Goal: Task Accomplishment & Management: Manage account settings

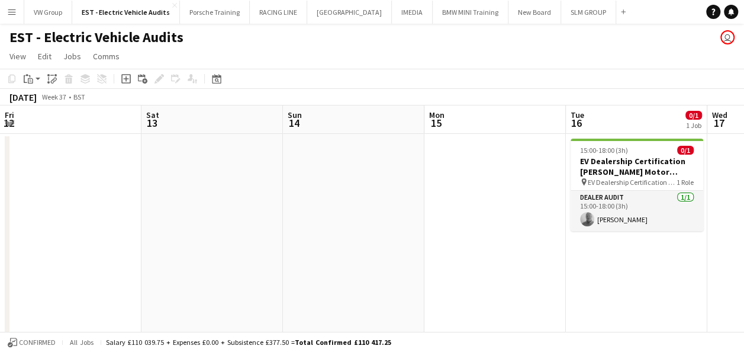
scroll to position [0, 407]
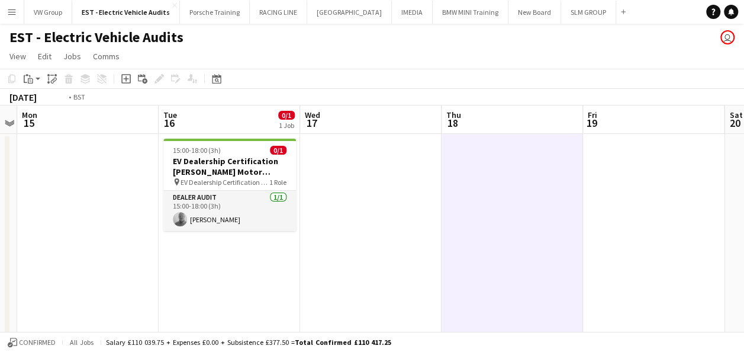
drag, startPoint x: 313, startPoint y: 247, endPoint x: 291, endPoint y: 245, distance: 22.0
click at [290, 245] on app-calendar-viewport "Fri 12 Sat 13 Sun 14 Mon 15 Tue 16 0/1 1 Job Wed 17 Thu 18 Fri 19 Sat 20 Sun 21…" at bounding box center [372, 338] width 744 height 466
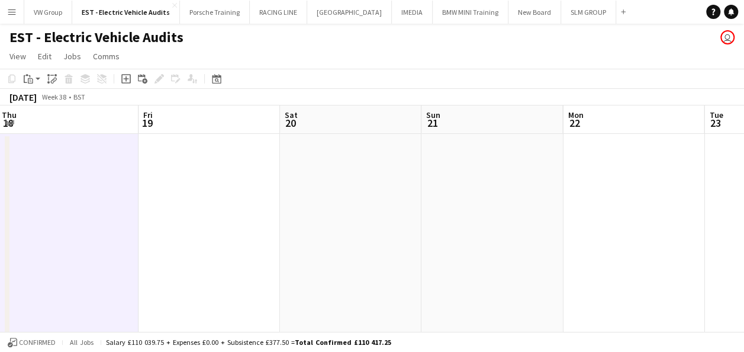
click at [282, 223] on app-calendar-viewport "Sun 14 Mon 15 Tue 16 0/1 1 Job Wed 17 Thu 18 Fri 19 Sat 20 Sun 21 Mon 22 Tue 23…" at bounding box center [372, 338] width 744 height 466
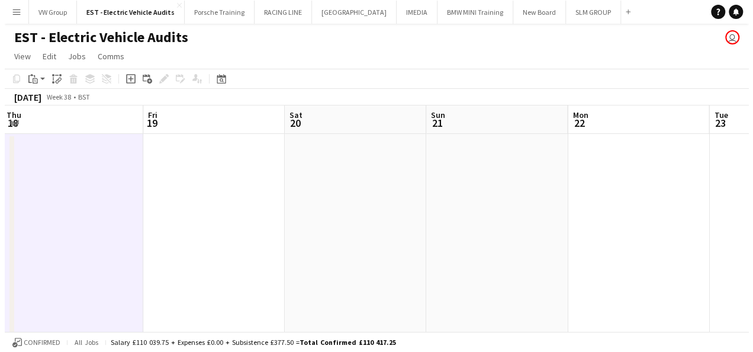
scroll to position [0, 488]
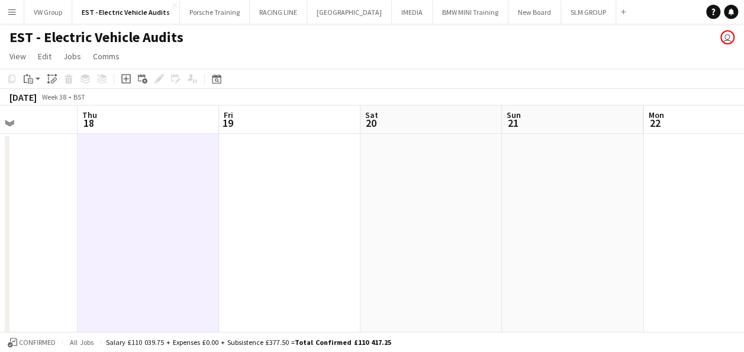
drag, startPoint x: 495, startPoint y: 205, endPoint x: 293, endPoint y: 217, distance: 202.2
click at [292, 217] on app-calendar-viewport "Sun 14 Mon 15 Tue 16 0/1 1 Job Wed 17 Thu 18 Fri 19 Sat 20 Sun 21 Mon 22 Tue 23…" at bounding box center [372, 338] width 744 height 466
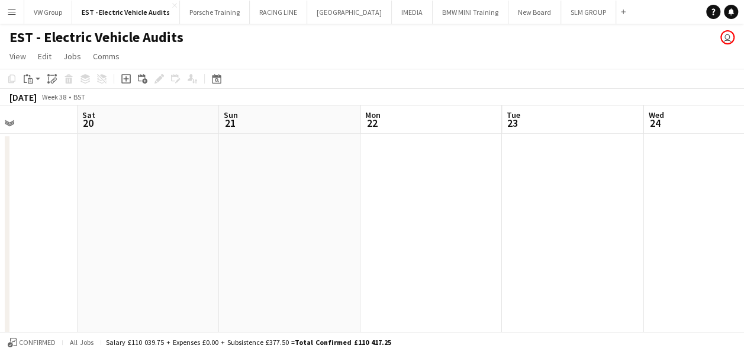
click at [12, 12] on app-icon "Menu" at bounding box center [11, 11] width 9 height 9
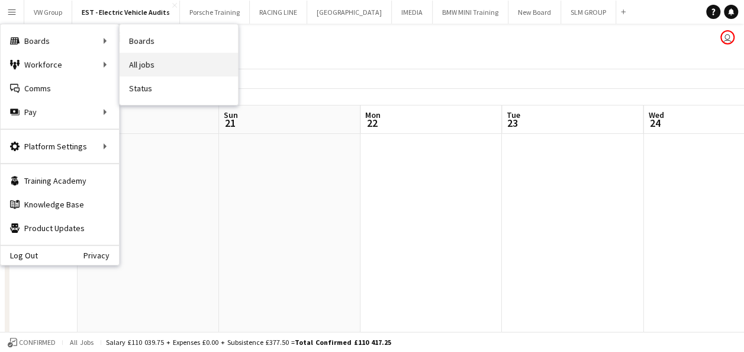
click at [150, 67] on link "All jobs" at bounding box center [179, 65] width 118 height 24
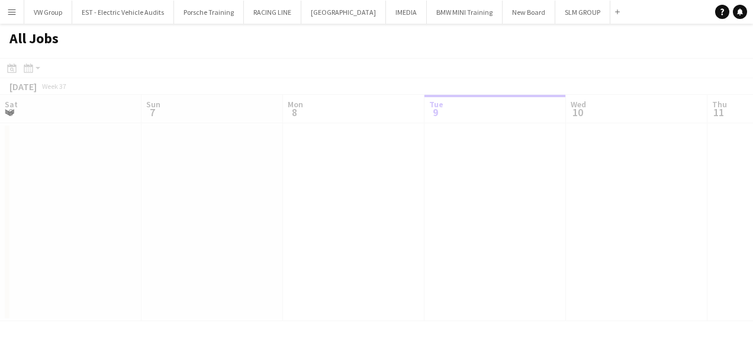
scroll to position [0, 283]
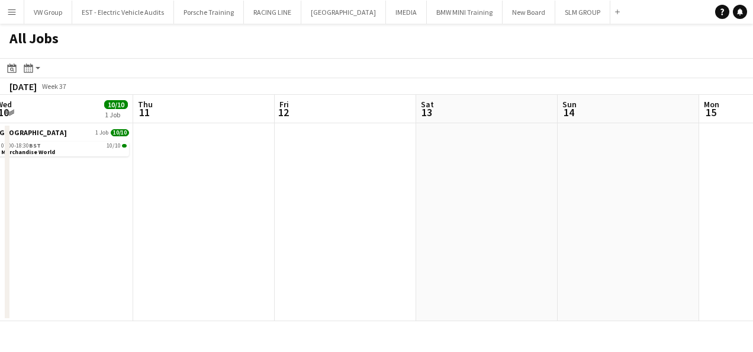
drag, startPoint x: 223, startPoint y: 220, endPoint x: 462, endPoint y: 182, distance: 242.0
click at [205, 220] on app-calendar-viewport "Mon 8 Tue 9 6/6 1 Job Wed 10 10/10 1 Job Thu 11 Fri 12 Sat 13 Sun 14 Mon 15 Tue…" at bounding box center [376, 208] width 753 height 226
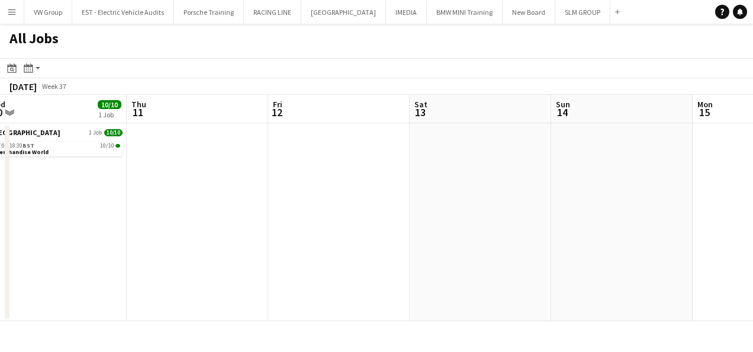
click at [201, 223] on app-all-jobs "All Jobs Date picker SEP 2025 SEP 2025 Monday M Tuesday T Wednesday W Thursday …" at bounding box center [376, 172] width 753 height 297
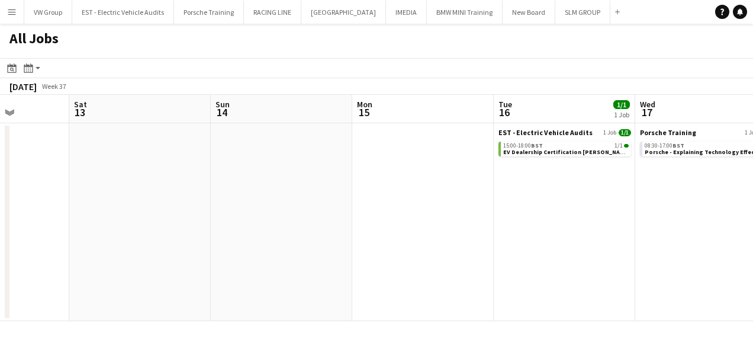
drag, startPoint x: 237, startPoint y: 239, endPoint x: 208, endPoint y: 242, distance: 29.2
click at [208, 242] on app-calendar-viewport "Wed 10 10/10 1 Job Thu 11 Fri 12 Sat 13 Sun 14 Mon 15 Tue 16 1/1 1 Job Wed 17 3…" at bounding box center [376, 208] width 753 height 226
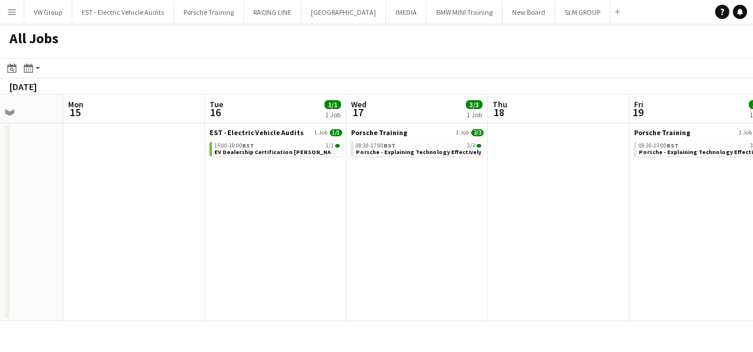
click at [112, 281] on app-all-jobs "All Jobs Date picker SEP 2025 SEP 2025 Monday M Tuesday T Wednesday W Thursday …" at bounding box center [376, 172] width 753 height 297
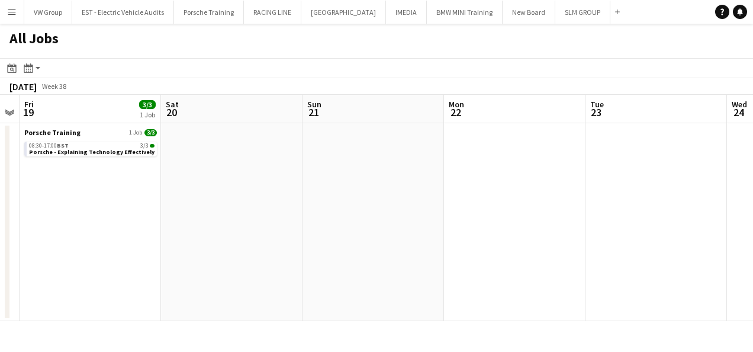
drag, startPoint x: 229, startPoint y: 230, endPoint x: 176, endPoint y: 233, distance: 52.2
click at [176, 234] on app-calendar-viewport "Tue 16 1/1 1 Job Wed 17 3/3 1 Job Thu 18 Fri 19 3/3 1 Job Sat 20 Sun 21 Mon 22 …" at bounding box center [376, 208] width 753 height 226
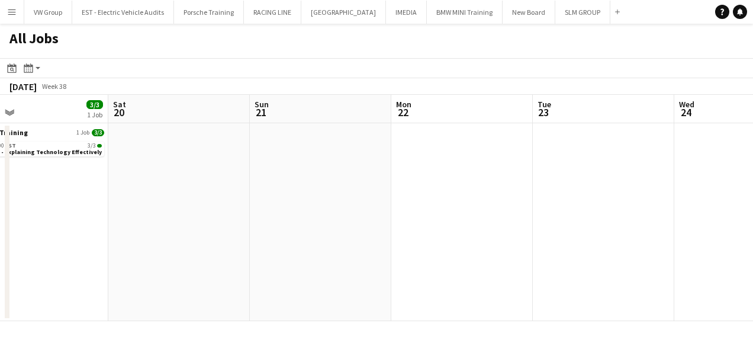
click at [153, 243] on app-all-jobs "All Jobs Date picker SEP 2025 SEP 2025 Monday M Tuesday T Wednesday W Thursday …" at bounding box center [376, 172] width 753 height 297
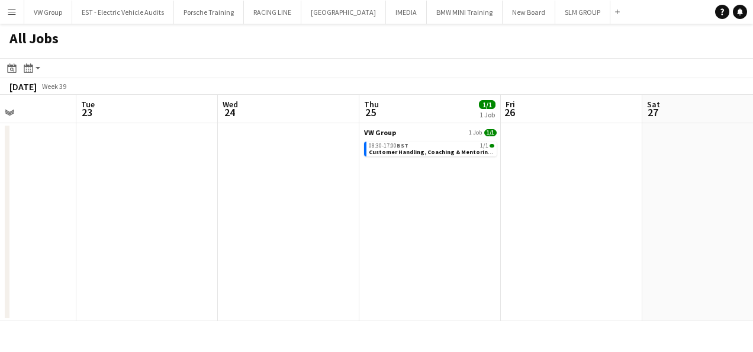
drag, startPoint x: 465, startPoint y: 211, endPoint x: 282, endPoint y: 240, distance: 185.9
click at [194, 272] on app-calendar-viewport "Sat 20 Sun 21 Mon 22 Tue 23 Wed 24 Thu 25 1/1 1 Job Fri 26 Sat 27 Sun 28 Mon 29…" at bounding box center [376, 208] width 753 height 226
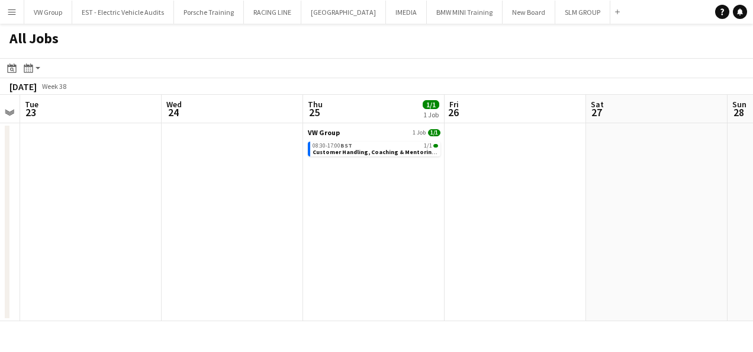
click at [266, 253] on app-all-jobs "All Jobs Date picker SEP 2025 SEP 2025 Monday M Tuesday T Wednesday W Thursday …" at bounding box center [376, 172] width 753 height 297
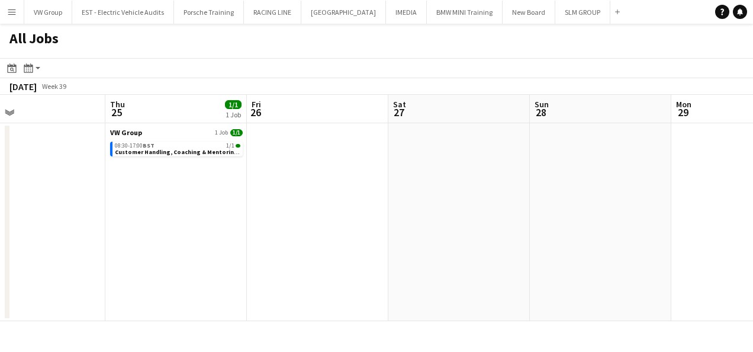
drag, startPoint x: 435, startPoint y: 221, endPoint x: 309, endPoint y: 242, distance: 127.1
click at [392, 229] on app-calendar-viewport "Mon 22 Tue 23 Wed 24 Thu 25 1/1 1 Job Fri 26 Sat 27 Sun 28 Mon 29 Tue 30 3/3 1 …" at bounding box center [376, 208] width 753 height 226
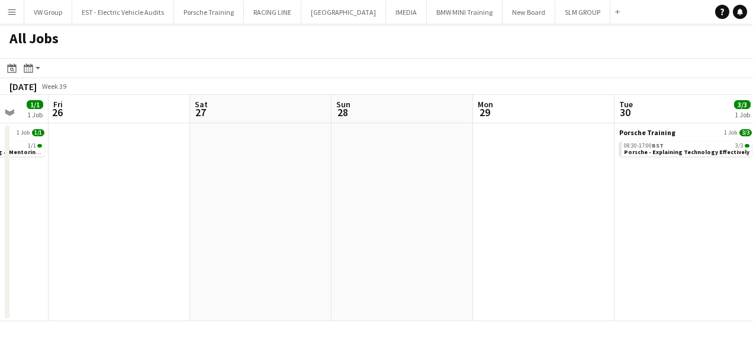
drag, startPoint x: 498, startPoint y: 220, endPoint x: 287, endPoint y: 259, distance: 215.5
click at [370, 246] on app-calendar-viewport "Mon 22 Tue 23 Wed 24 Thu 25 1/1 1 Job Fri 26 Sat 27 Sun 28 Mon 29 Tue 30 3/3 1 …" at bounding box center [376, 208] width 753 height 226
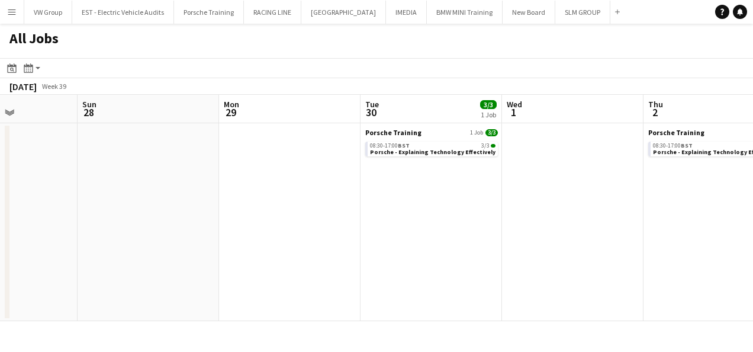
drag, startPoint x: 668, startPoint y: 195, endPoint x: 362, endPoint y: 242, distance: 309.6
click at [490, 221] on app-calendar-viewport "Thu 25 1/1 1 Job Fri 26 Sat 27 Sun 28 Mon 29 Tue 30 3/3 1 Job Wed 1 Thu 2 3/3 1…" at bounding box center [376, 208] width 753 height 226
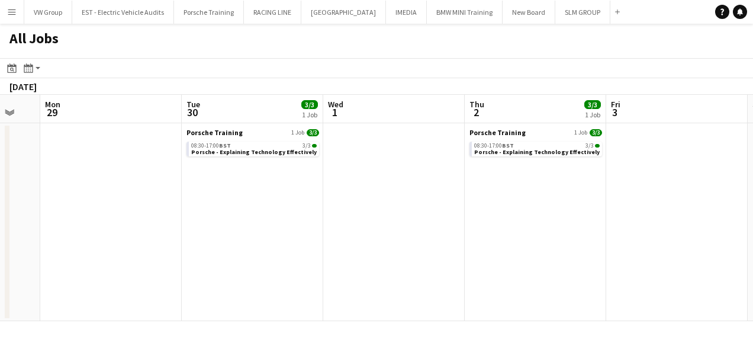
click at [372, 237] on app-all-jobs "All Jobs Date picker SEP 2025 SEP 2025 Monday M Tuesday T Wednesday W Thursday …" at bounding box center [376, 172] width 753 height 297
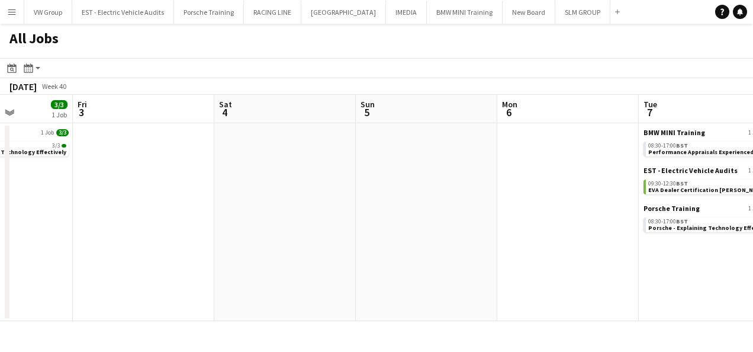
drag, startPoint x: 524, startPoint y: 210, endPoint x: 255, endPoint y: 257, distance: 272.8
click at [296, 250] on app-calendar-viewport "Sun 28 Mon 29 Tue 30 3/3 1 Job Wed 1 Thu 2 3/3 1 Job Fri 3 Sat 4 Sun 5 Mon 6 Tu…" at bounding box center [376, 208] width 753 height 226
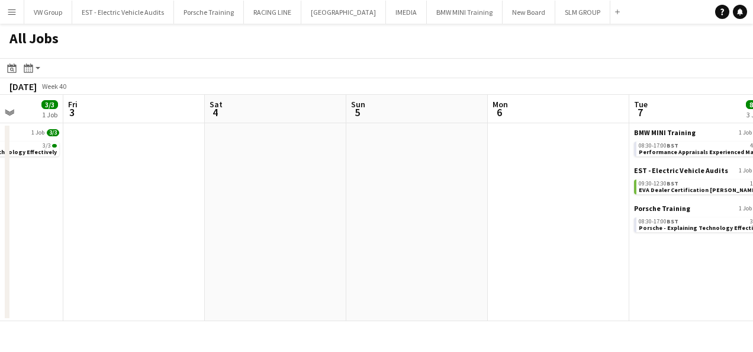
drag, startPoint x: 643, startPoint y: 183, endPoint x: 345, endPoint y: 231, distance: 302.2
click at [423, 207] on app-calendar-viewport "Tue 30 3/3 1 Job Wed 1 Thu 2 3/3 1 Job Fri 3 Sat 4 Sun 5 Mon 6 Tue 7 8/8 3 Jobs…" at bounding box center [376, 208] width 753 height 226
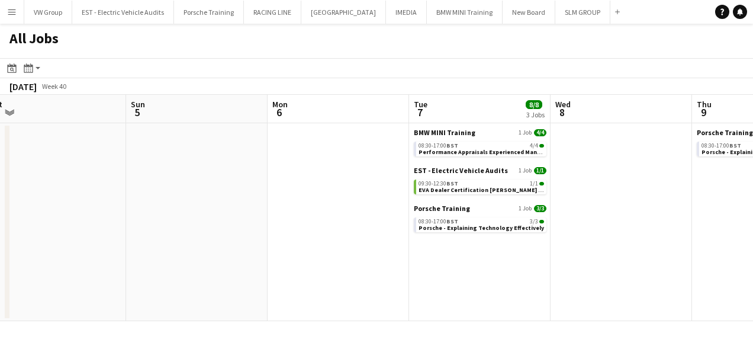
drag, startPoint x: 662, startPoint y: 197, endPoint x: 474, endPoint y: 214, distance: 189.1
click at [507, 210] on app-calendar-viewport "Thu 2 3/3 1 Job Fri 3 Sat 4 Sun 5 Mon 6 Tue 7 8/8 3 Jobs Wed 8 Thu 9 3/3 1 Job …" at bounding box center [376, 208] width 753 height 226
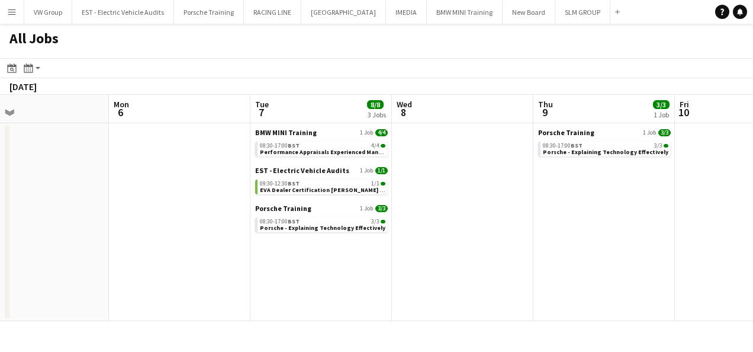
drag, startPoint x: 583, startPoint y: 211, endPoint x: 321, endPoint y: 257, distance: 266.3
click at [335, 250] on app-calendar-viewport "Thu 2 3/3 1 Job Fri 3 Sat 4 Sun 5 Mon 6 Tue 7 8/8 3 Jobs Wed 8 Thu 9 3/3 1 Job …" at bounding box center [376, 208] width 753 height 226
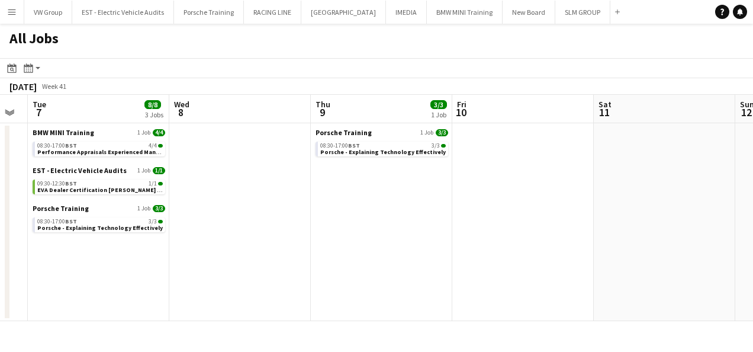
click at [352, 214] on app-all-jobs "All Jobs Date picker SEP 2025 SEP 2025 Monday M Tuesday T Wednesday W Thursday …" at bounding box center [376, 172] width 753 height 297
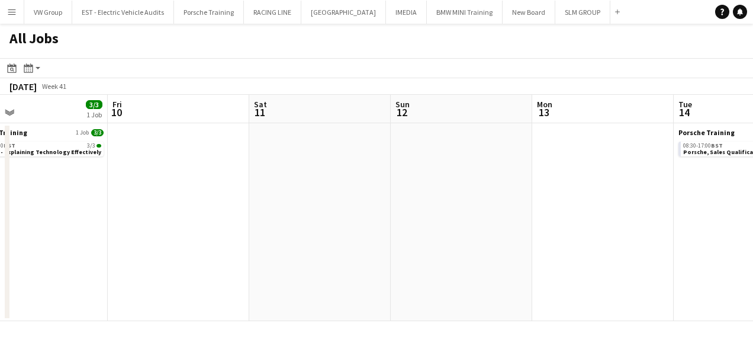
click at [275, 247] on app-calendar-viewport "Mon 6 Tue 7 8/8 3 Jobs Wed 8 Thu 9 3/3 1 Job Fri 10 Sat 11 Sun 12 Mon 13 Tue 14…" at bounding box center [376, 208] width 753 height 226
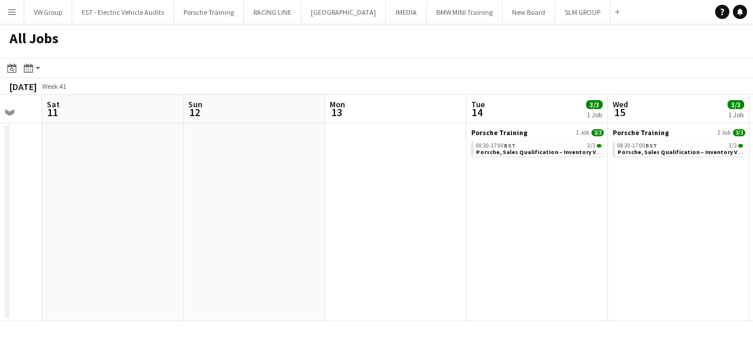
click at [283, 247] on app-all-jobs "All Jobs Date picker SEP 2025 SEP 2025 Monday M Tuesday T Wednesday W Thursday …" at bounding box center [376, 172] width 753 height 297
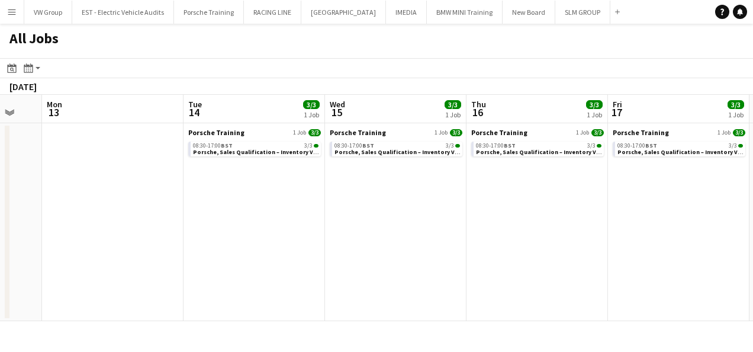
click at [281, 260] on app-calendar-viewport "Fri 10 Sat 11 Sun 12 Mon 13 Tue 14 3/3 1 Job Wed 15 3/3 1 Job Thu 16 3/3 1 Job …" at bounding box center [376, 208] width 753 height 226
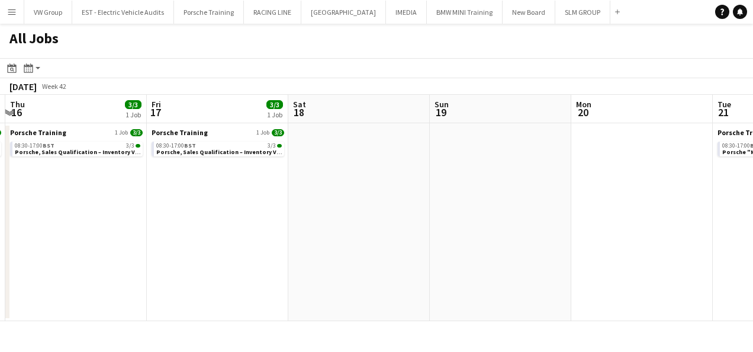
click at [346, 208] on app-all-jobs "All Jobs Date picker SEP 2025 SEP 2025 Monday M Tuesday T Wednesday W Thursday …" at bounding box center [376, 172] width 753 height 297
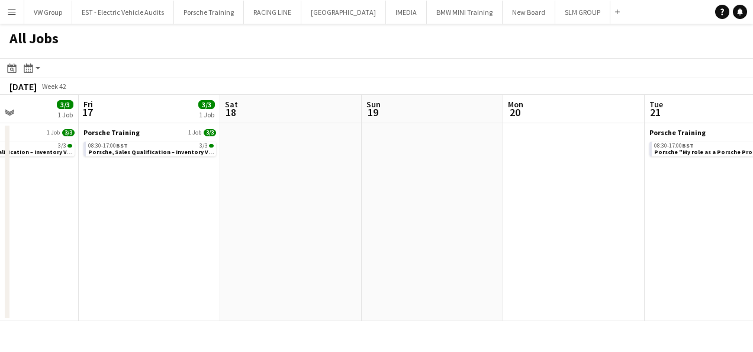
drag, startPoint x: 588, startPoint y: 175, endPoint x: 287, endPoint y: 244, distance: 309.0
click at [376, 211] on app-calendar-viewport "Tue 14 3/3 1 Job Wed 15 3/3 1 Job Thu 16 3/3 1 Job Fri 17 3/3 1 Job Sat 18 Sun …" at bounding box center [376, 208] width 753 height 226
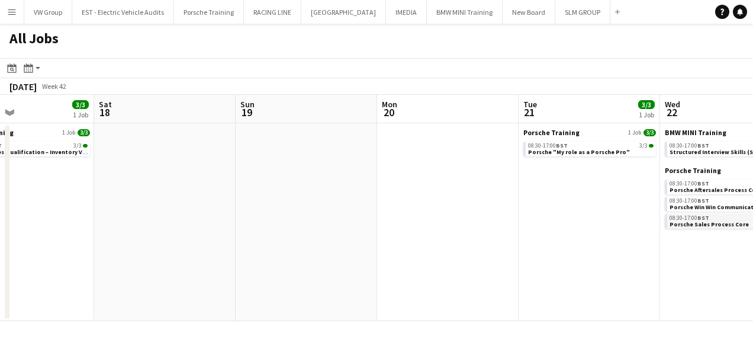
drag, startPoint x: 626, startPoint y: 178, endPoint x: 385, endPoint y: 220, distance: 245.3
click at [380, 224] on app-calendar-viewport "Tue 14 3/3 1 Job Wed 15 3/3 1 Job Thu 16 3/3 1 Job Fri 17 3/3 1 Job Sat 18 Sun …" at bounding box center [376, 208] width 753 height 226
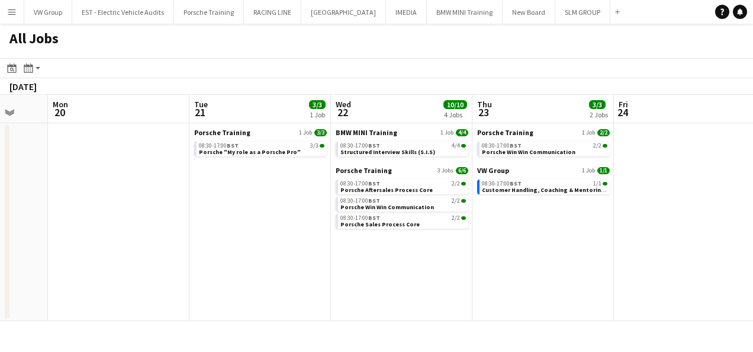
click at [430, 202] on app-all-jobs "All Jobs Date picker SEP 2025 SEP 2025 Monday M Tuesday T Wednesday W Thursday …" at bounding box center [376, 172] width 753 height 297
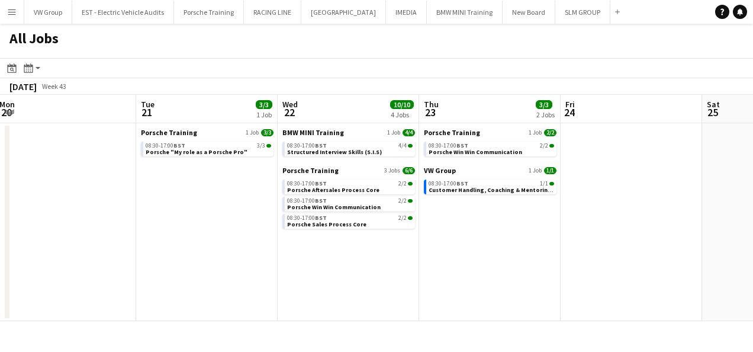
drag, startPoint x: 473, startPoint y: 176, endPoint x: 403, endPoint y: 202, distance: 75.1
click at [450, 186] on app-calendar-viewport "Sat 18 Sun 19 Mon 20 Tue 21 3/3 1 Job Wed 22 10/10 4 Jobs Thu 23 3/3 2 Jobs Fri…" at bounding box center [376, 208] width 753 height 226
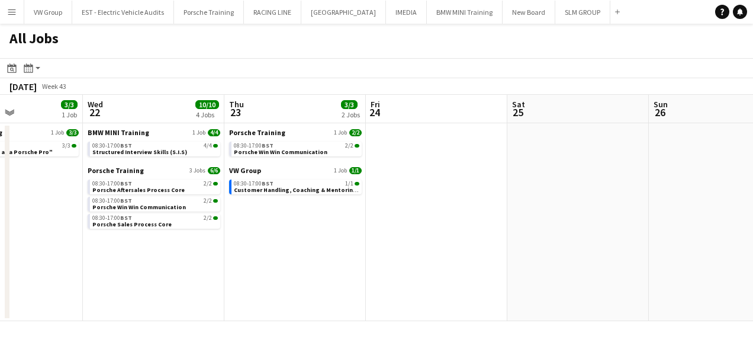
click at [407, 228] on app-calendar-viewport "Sat 18 Sun 19 Mon 20 Tue 21 3/3 1 Job Wed 22 10/10 4 Jobs Thu 23 3/3 2 Jobs Fri…" at bounding box center [376, 208] width 753 height 226
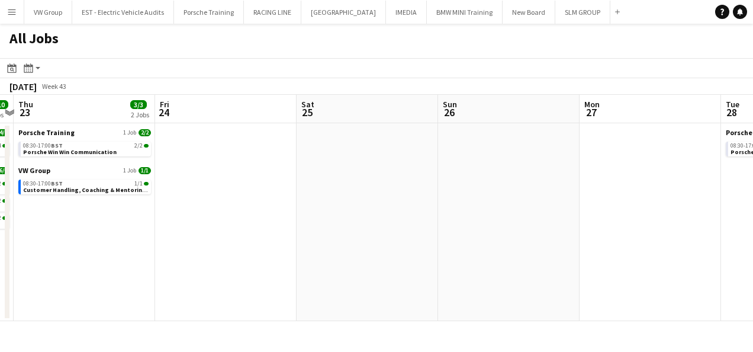
click at [440, 212] on app-all-jobs "All Jobs Date picker SEP 2025 SEP 2025 Monday M Tuesday T Wednesday W Thursday …" at bounding box center [376, 172] width 753 height 297
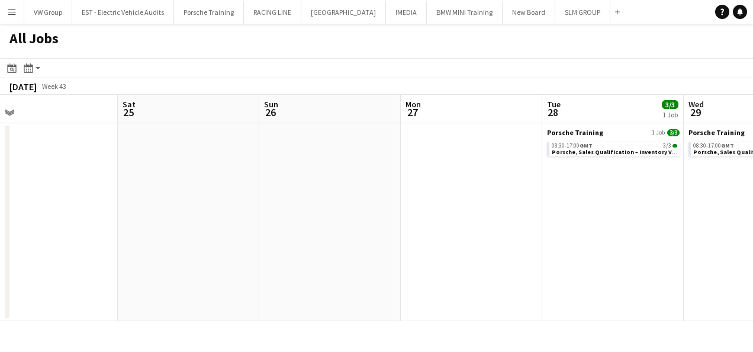
click at [388, 233] on app-calendar-viewport "Wed 22 10/10 4 Jobs Thu 23 3/3 2 Jobs Fri 24 Sat 25 Sun 26 Mon 27 Tue 28 3/3 1 …" at bounding box center [376, 208] width 753 height 226
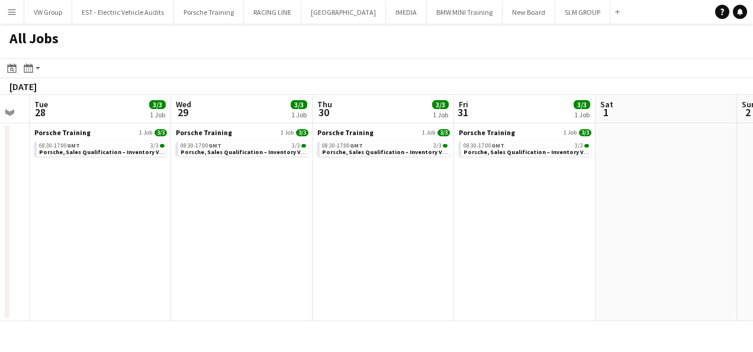
drag, startPoint x: 532, startPoint y: 181, endPoint x: 424, endPoint y: 220, distance: 114.0
click at [465, 195] on app-calendar-viewport "Fri 24 Sat 25 Sun 26 Mon 27 Tue 28 3/3 1 Job Wed 29 3/3 1 Job Thu 30 3/3 1 Job …" at bounding box center [376, 208] width 753 height 226
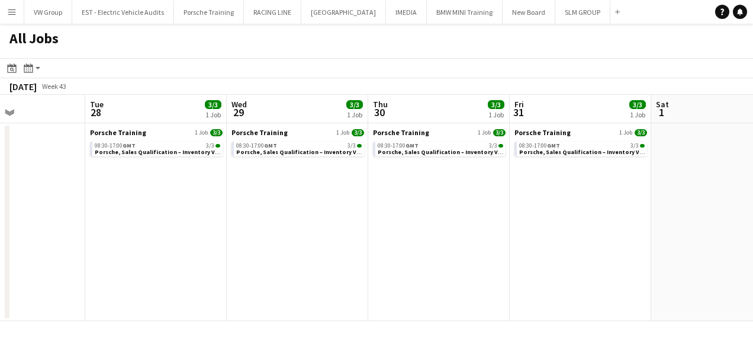
click at [466, 200] on app-all-jobs "All Jobs Date picker SEP 2025 SEP 2025 Monday M Tuesday T Wednesday W Thursday …" at bounding box center [376, 172] width 753 height 297
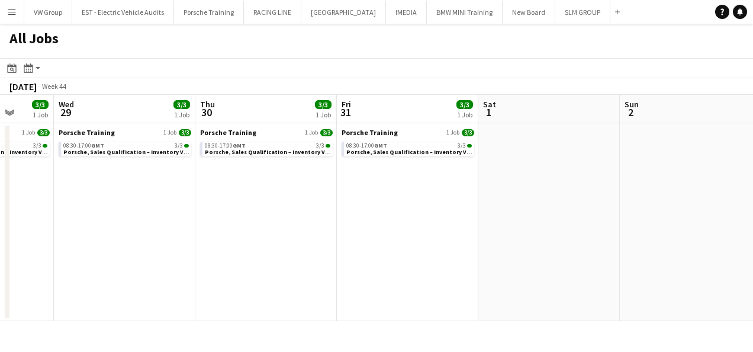
drag, startPoint x: 506, startPoint y: 184, endPoint x: 456, endPoint y: 200, distance: 52.4
click at [458, 194] on app-calendar-viewport "Sun 26 Mon 27 Tue 28 3/3 1 Job Wed 29 3/3 1 Job Thu 30 3/3 1 Job Fri 31 3/3 1 J…" at bounding box center [376, 208] width 753 height 226
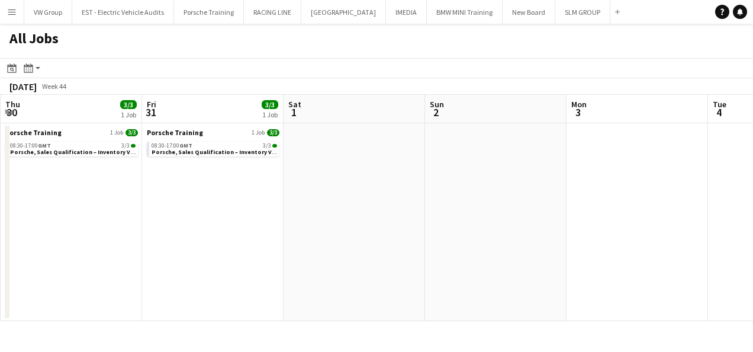
click at [227, 275] on app-all-jobs "All Jobs Date picker SEP 2025 SEP 2025 Monday M Tuesday T Wednesday W Thursday …" at bounding box center [376, 172] width 753 height 297
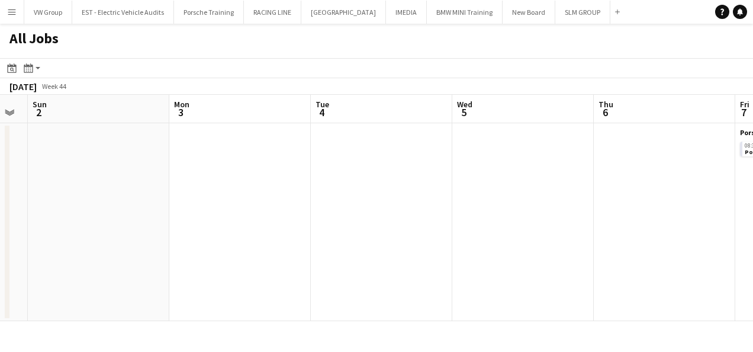
drag, startPoint x: 323, startPoint y: 237, endPoint x: 293, endPoint y: 246, distance: 31.5
click at [293, 246] on app-calendar-viewport "Thu 30 3/3 1 Job Fri 31 3/3 1 Job Sat 1 Sun 2 Mon 3 Tue 4 Wed 5 Thu 6 Fri 7 3/3…" at bounding box center [376, 208] width 753 height 226
click at [369, 237] on app-calendar-viewport "Thu 30 3/3 1 Job Fri 31 3/3 1 Job Sat 1 Sun 2 Mon 3 Tue 4 Wed 5 Thu 6 Fri 7 3/3…" at bounding box center [376, 208] width 753 height 226
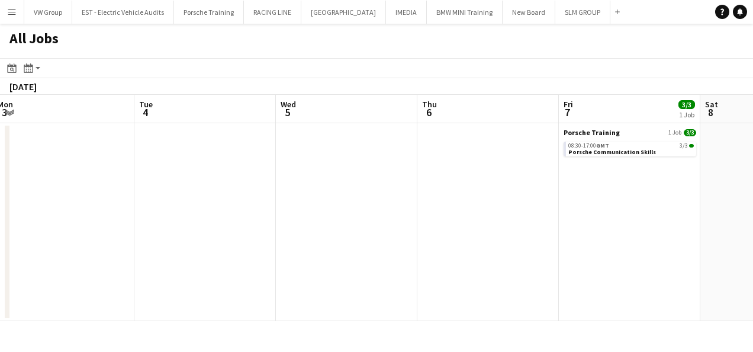
drag, startPoint x: 230, startPoint y: 188, endPoint x: 423, endPoint y: 179, distance: 193.8
click at [501, 179] on app-calendar-viewport "Sat 1 Sun 2 Mon 3 Tue 4 Wed 5 Thu 6 Fri 7 3/3 1 Job Sat 8 Sun 9 Mon 10 Tue 11 3…" at bounding box center [376, 208] width 753 height 226
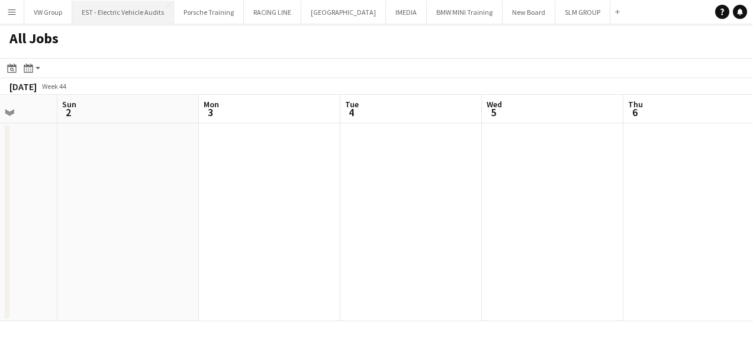
click at [117, 14] on button "EST - Electric Vehicle Audits Close" at bounding box center [123, 12] width 102 height 23
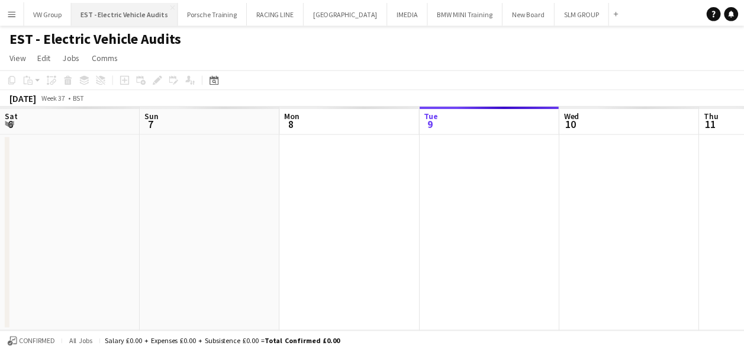
scroll to position [0, 283]
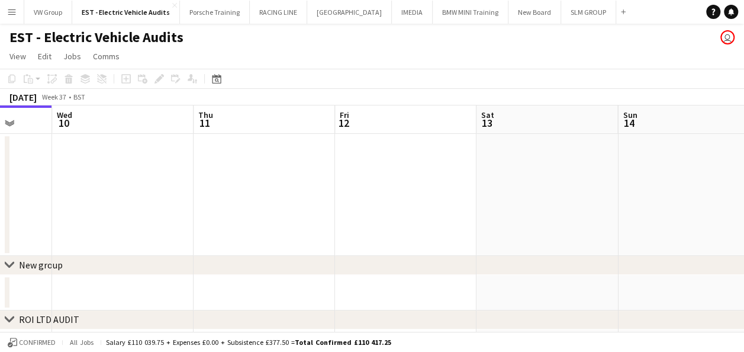
drag, startPoint x: 337, startPoint y: 210, endPoint x: 282, endPoint y: 217, distance: 56.1
click at [282, 217] on app-calendar-viewport "Sat 6 Sun 7 Mon 8 Tue 9 Wed 10 Thu 11 Fri 12 Sat 13 Sun 14 Mon 15 Tue 16 1/1 1 …" at bounding box center [372, 289] width 744 height 368
drag, startPoint x: 472, startPoint y: 189, endPoint x: 367, endPoint y: 195, distance: 105.5
click at [374, 195] on app-calendar-viewport "Sat 6 Sun 7 Mon 8 Tue 9 Wed 10 Thu 11 Fri 12 Sat 13 Sun 14 Mon 15 Tue 16 1/1 1 …" at bounding box center [372, 289] width 744 height 368
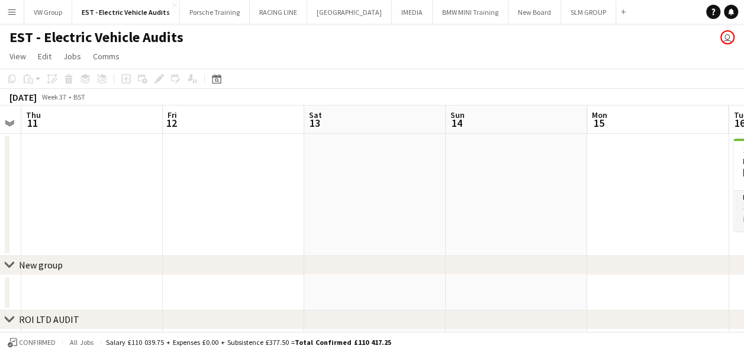
drag, startPoint x: 381, startPoint y: 204, endPoint x: 339, endPoint y: 210, distance: 43.0
click at [347, 208] on app-calendar-viewport "Mon 8 Tue 9 Wed 10 Thu 11 Fri 12 Sat 13 Sun 14 Mon 15 Tue 16 1/1 1 Job Wed 17 T…" at bounding box center [372, 289] width 744 height 368
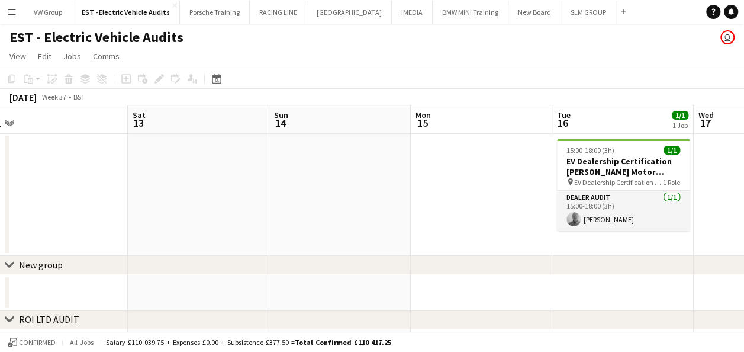
click at [352, 213] on app-calendar-viewport "Wed 10 Thu 11 Fri 12 Sat 13 Sun 14 Mon 15 Tue 16 1/1 1 Job Wed 17 Thu 18 Fri 19…" at bounding box center [372, 289] width 744 height 368
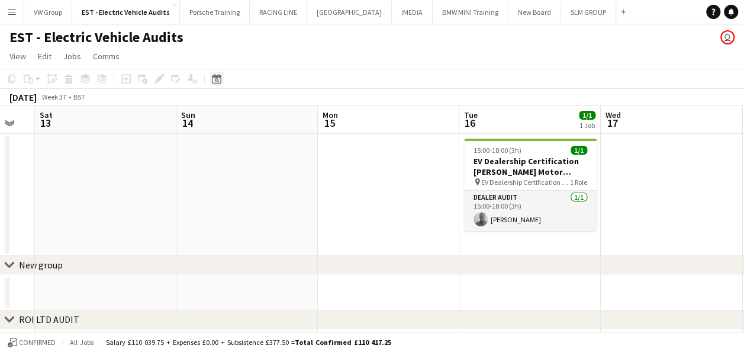
click at [218, 79] on icon at bounding box center [217, 80] width 4 height 4
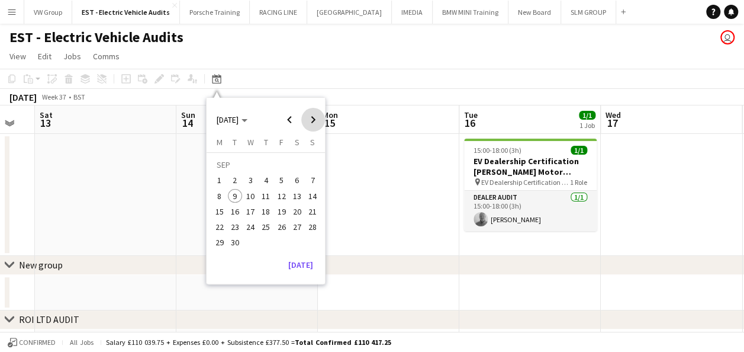
click at [310, 115] on span "Next month" at bounding box center [313, 120] width 24 height 24
click at [233, 194] on span "7" at bounding box center [235, 196] width 14 height 14
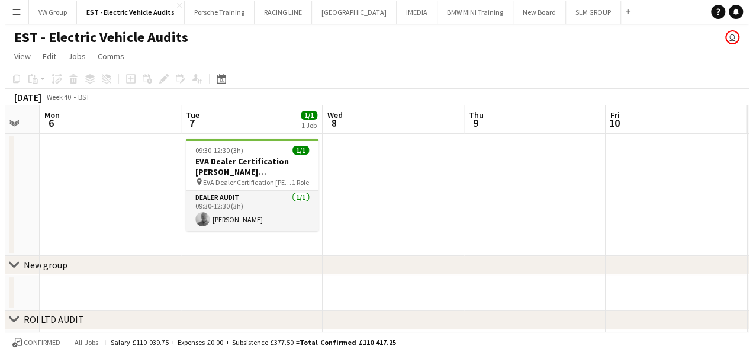
scroll to position [0, 407]
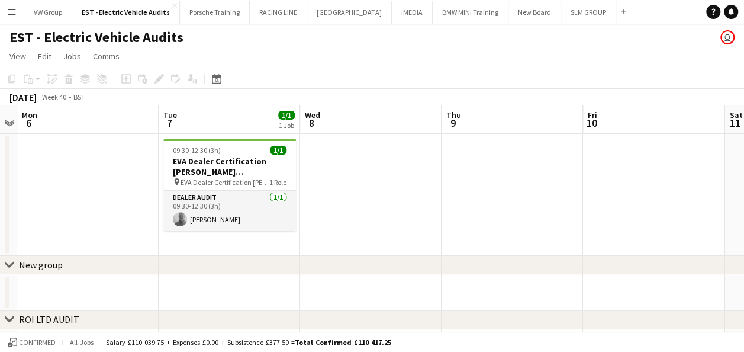
click at [355, 189] on app-date-cell at bounding box center [370, 195] width 141 height 122
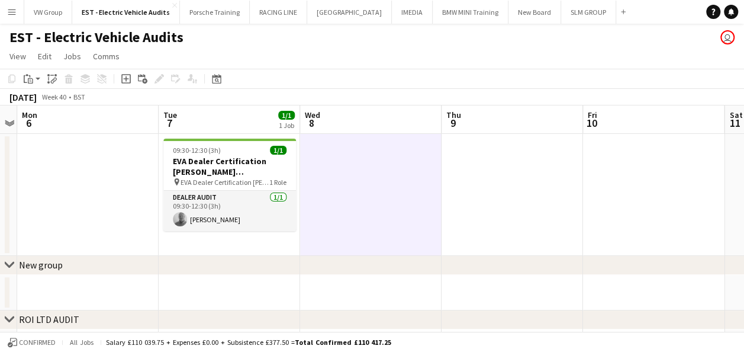
click at [11, 11] on app-icon "Menu" at bounding box center [11, 11] width 9 height 9
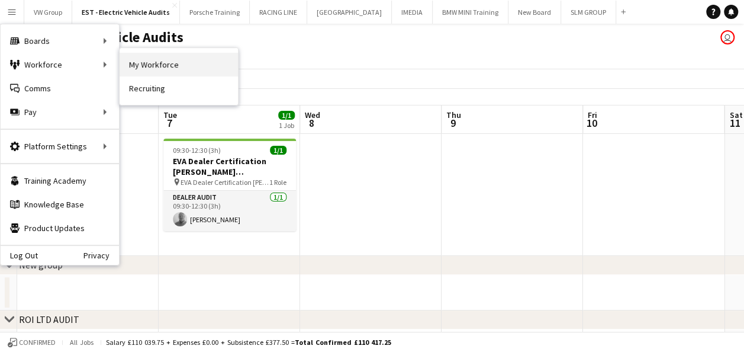
click at [142, 60] on link "My Workforce" at bounding box center [179, 65] width 118 height 24
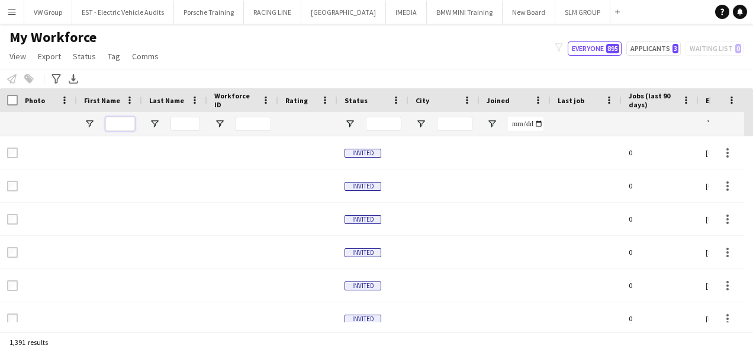
click at [111, 122] on input "First Name Filter Input" at bounding box center [120, 124] width 30 height 14
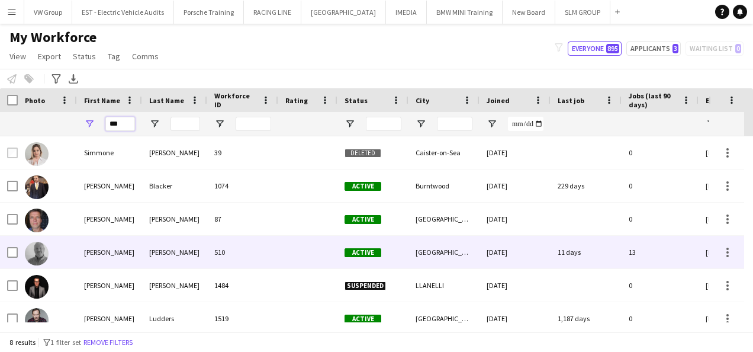
type input "***"
click at [165, 247] on div "fretwell" at bounding box center [174, 252] width 65 height 33
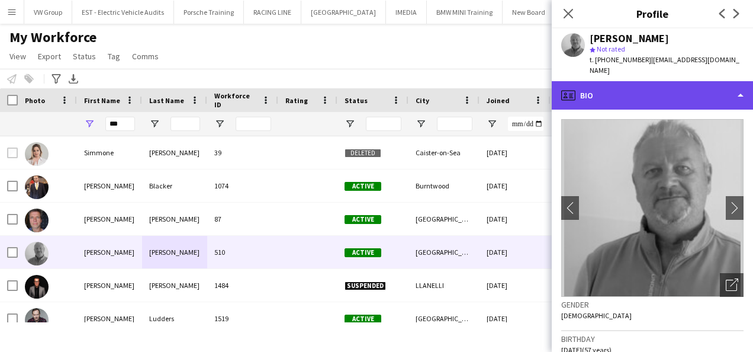
click at [742, 83] on div "profile Bio" at bounding box center [652, 95] width 201 height 28
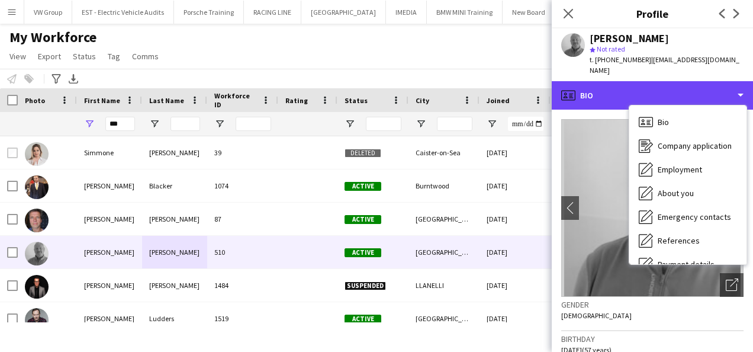
scroll to position [111, 0]
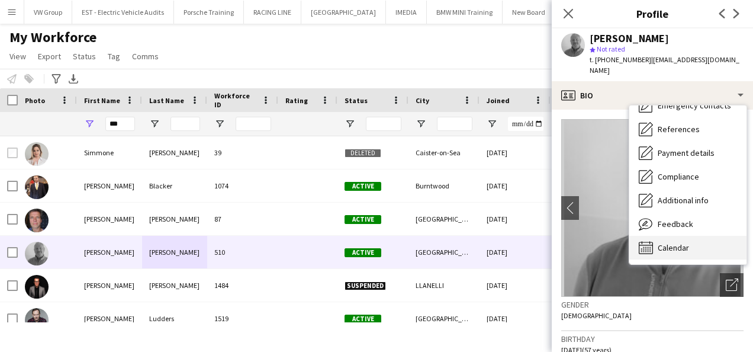
click at [675, 242] on span "Calendar" at bounding box center [673, 247] width 31 height 11
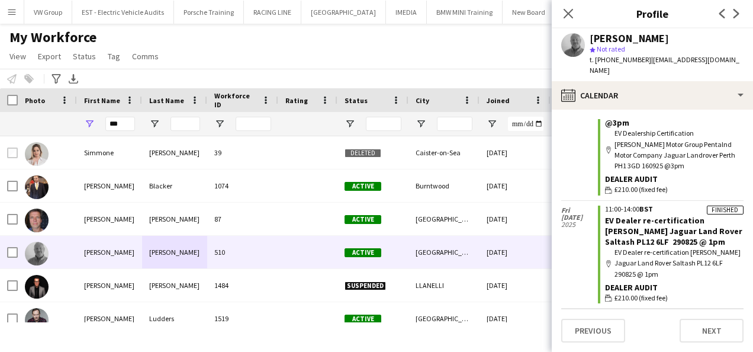
scroll to position [0, 0]
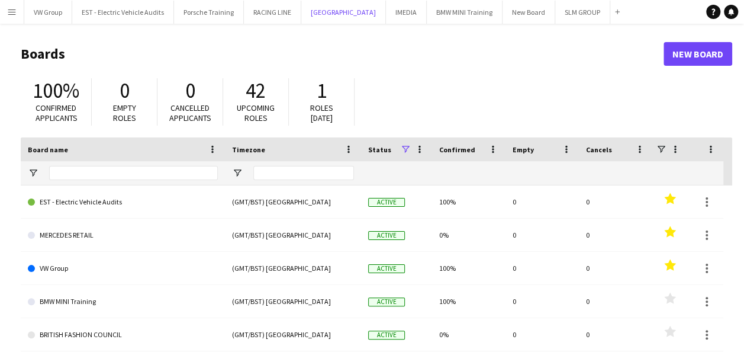
click at [324, 9] on button "[GEOGRAPHIC_DATA] Close" at bounding box center [343, 12] width 85 height 23
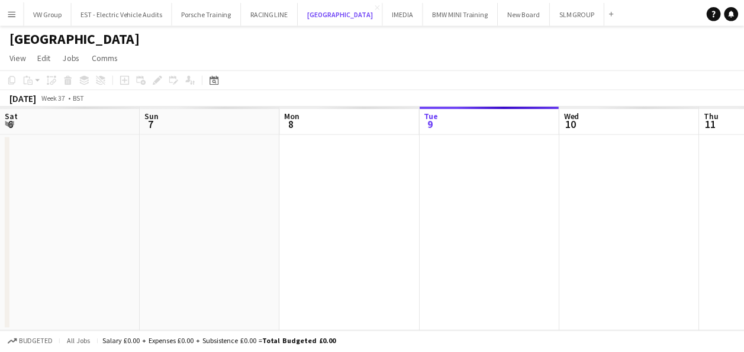
scroll to position [0, 283]
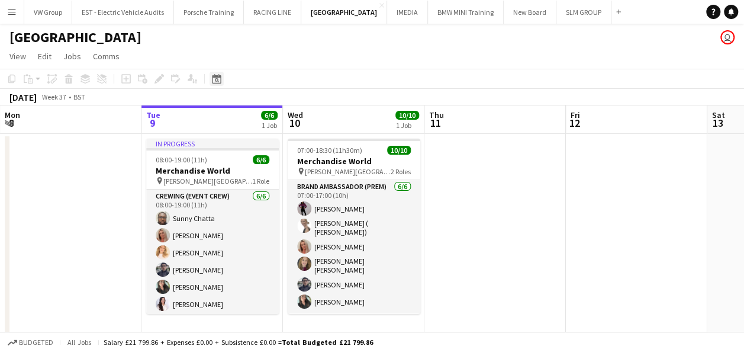
click at [219, 78] on icon "Date picker" at bounding box center [216, 78] width 9 height 9
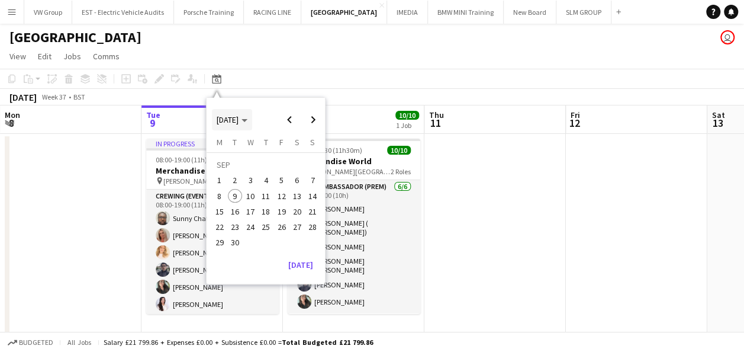
click at [247, 121] on polygon "Choose month and year" at bounding box center [245, 120] width 6 height 3
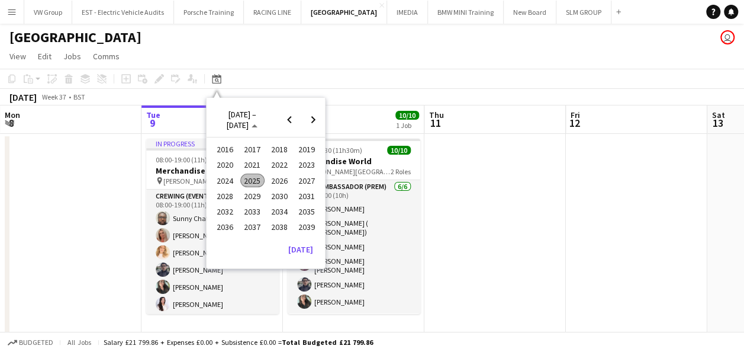
click at [223, 181] on span "2024" at bounding box center [225, 180] width 24 height 14
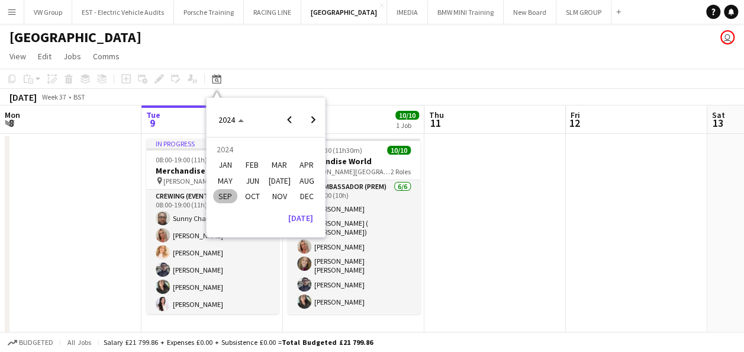
click at [224, 195] on span "SEP" at bounding box center [225, 196] width 24 height 14
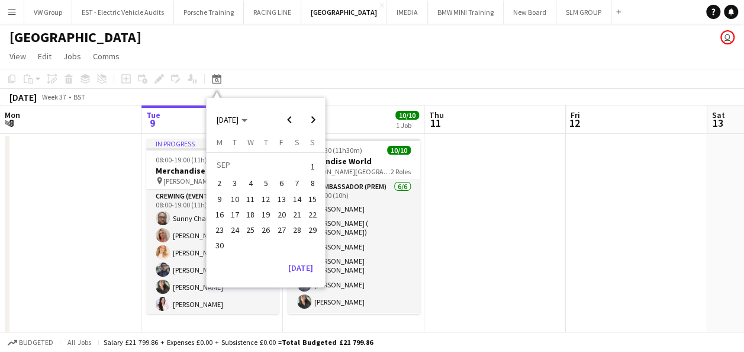
click at [310, 166] on span "1" at bounding box center [312, 166] width 14 height 17
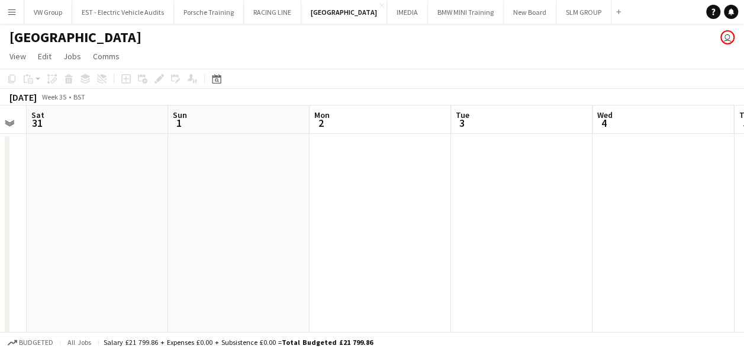
drag, startPoint x: 274, startPoint y: 221, endPoint x: 255, endPoint y: 226, distance: 20.0
click at [248, 229] on app-calendar-viewport "Wed 28 Thu 29 Fri 30 Sat 31 Sun 1 Mon 2 Tue 3 Wed 4 Thu 5 Fri 6 Sat 7" at bounding box center [372, 221] width 744 height 232
drag, startPoint x: 494, startPoint y: 220, endPoint x: 245, endPoint y: 236, distance: 249.2
click at [247, 237] on app-calendar-viewport "Fri 30 Sat 31 Sun 1 Mon 2 Tue 3 Wed 4 Thu 5 Fri 6 Sat 7 Sun 8 Mon 9" at bounding box center [372, 221] width 744 height 232
drag, startPoint x: 272, startPoint y: 225, endPoint x: 250, endPoint y: 227, distance: 22.6
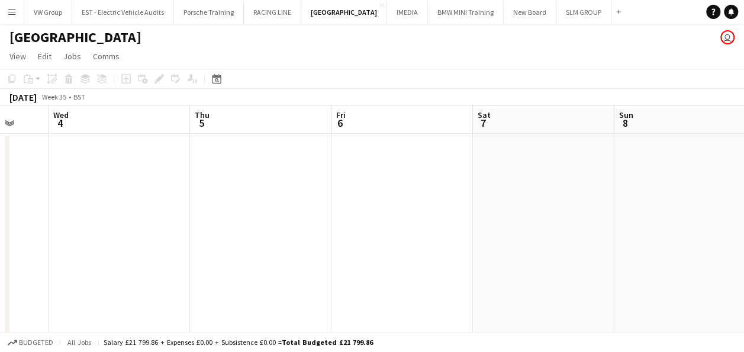
click at [252, 227] on app-calendar-viewport "Sun 1 Mon 2 Tue 3 Wed 4 Thu 5 Fri 6 Sat 7 Sun 8 Mon 9 Tue 10 6/6 1 Job Wed 11 1…" at bounding box center [372, 221] width 744 height 232
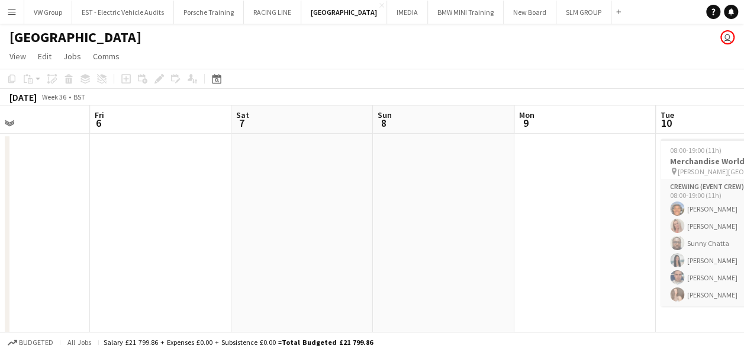
click at [296, 214] on app-calendar-viewport "Tue 3 Wed 4 Thu 5 Fri 6 Sat 7 Sun 8 Mon 9 Tue 10 6/6 1 Job Wed 11 10/10 1 Job T…" at bounding box center [372, 221] width 744 height 232
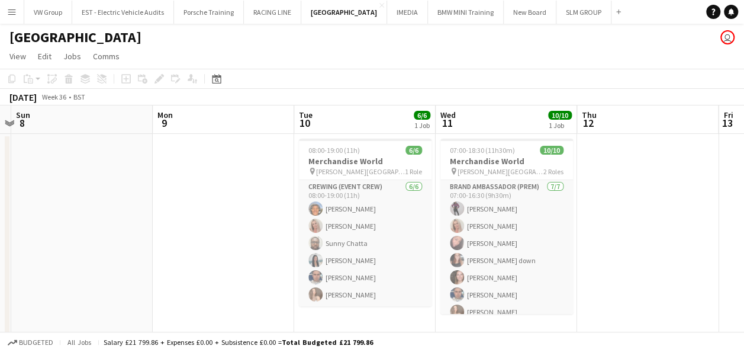
drag, startPoint x: 327, startPoint y: 230, endPoint x: 226, endPoint y: 262, distance: 106.0
click at [229, 261] on app-calendar-viewport "Thu 5 Fri 6 Sat 7 Sun 8 Mon 9 Tue 10 6/6 1 Job Wed 11 10/10 1 Job Thu 12 Fri 13…" at bounding box center [372, 221] width 744 height 232
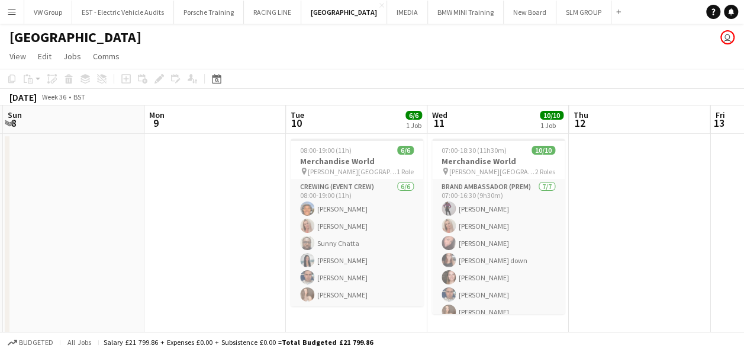
click at [527, 205] on app-calendar-viewport "Thu 5 Fri 6 Sat 7 Sun 8 Mon 9 Tue 10 6/6 1 Job Wed 11 10/10 1 Job Thu 12 Fri 13…" at bounding box center [372, 221] width 744 height 232
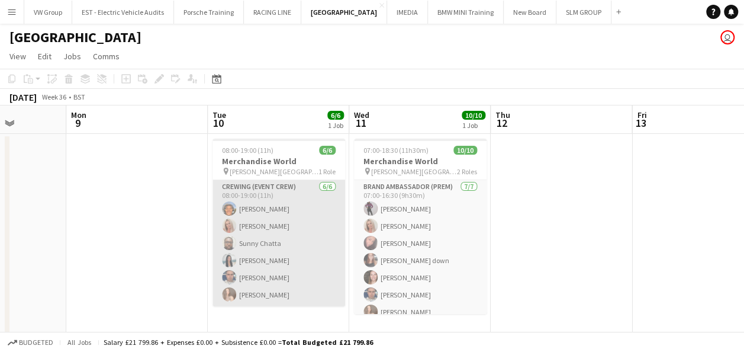
click at [275, 294] on app-card-role "Crewing (Event Crew) [DATE] 08:00-19:00 (11h) [PERSON_NAME] [PERSON_NAME] [PERS…" at bounding box center [279, 243] width 133 height 126
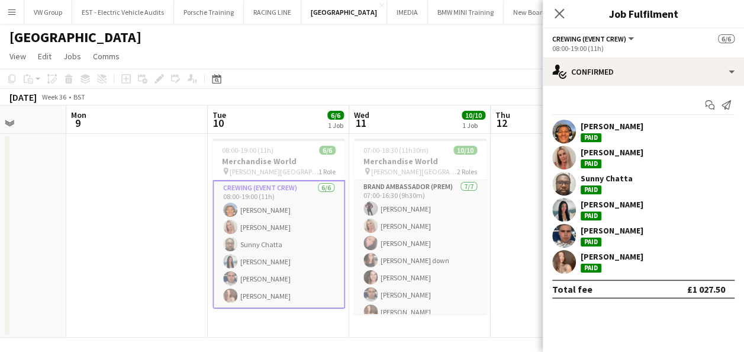
click at [634, 251] on div "[PERSON_NAME]" at bounding box center [612, 256] width 63 height 11
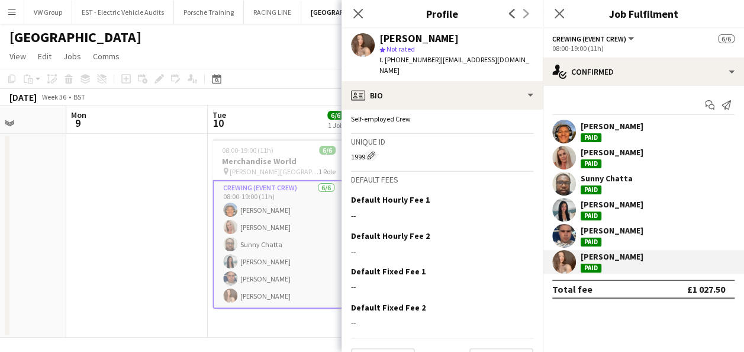
scroll to position [0, 0]
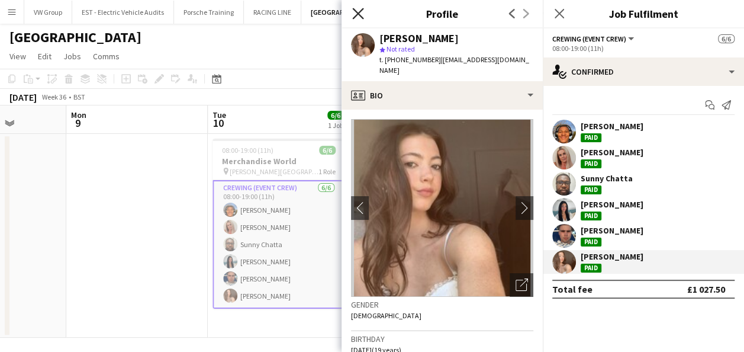
click at [355, 12] on icon at bounding box center [357, 13] width 11 height 11
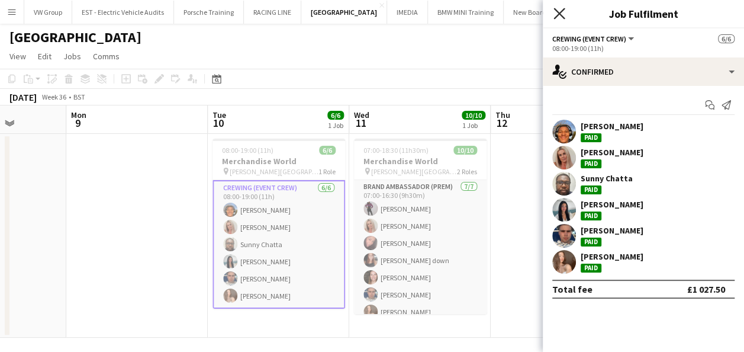
click at [560, 13] on icon at bounding box center [558, 13] width 11 height 11
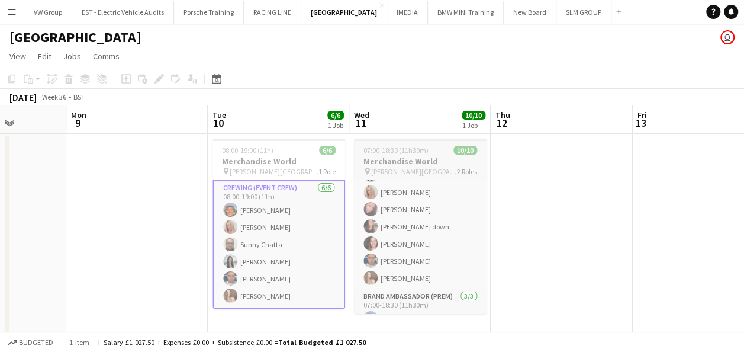
scroll to position [36, 0]
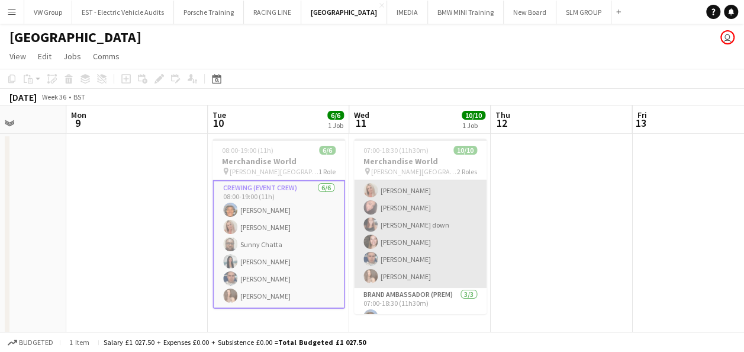
click at [423, 272] on app-card-role "Brand Ambassador (Prem) [DATE] 07:00-16:30 (9h30m) [PERSON_NAME] [PERSON_NAME] …" at bounding box center [420, 215] width 133 height 143
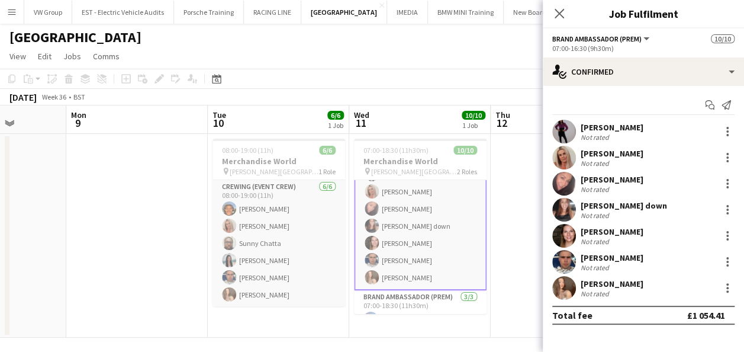
scroll to position [37, 0]
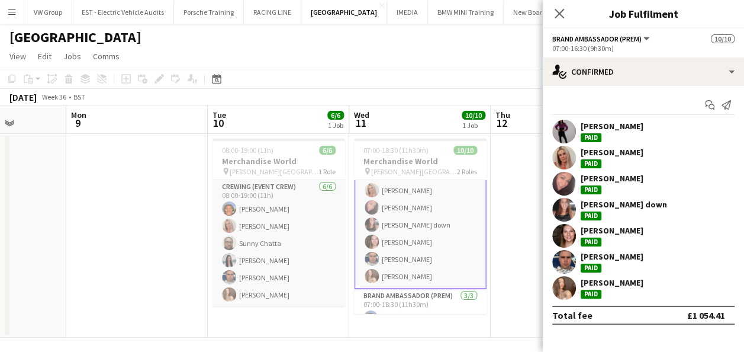
click at [631, 282] on div "[PERSON_NAME]" at bounding box center [612, 282] width 63 height 11
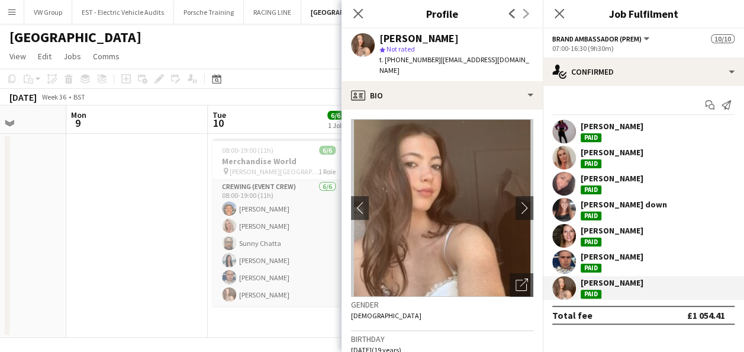
click at [597, 292] on div "Paid" at bounding box center [591, 293] width 21 height 9
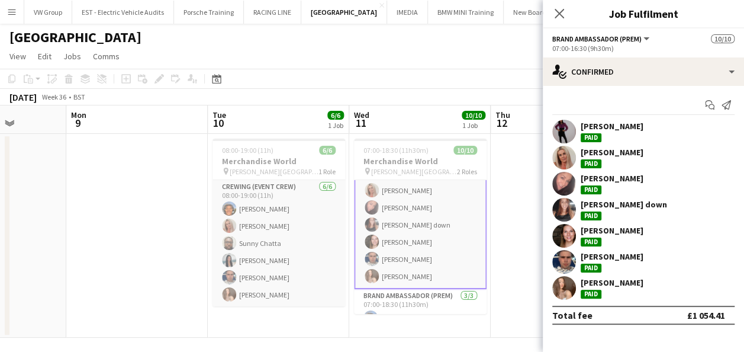
click at [597, 292] on div "Paid" at bounding box center [591, 293] width 21 height 9
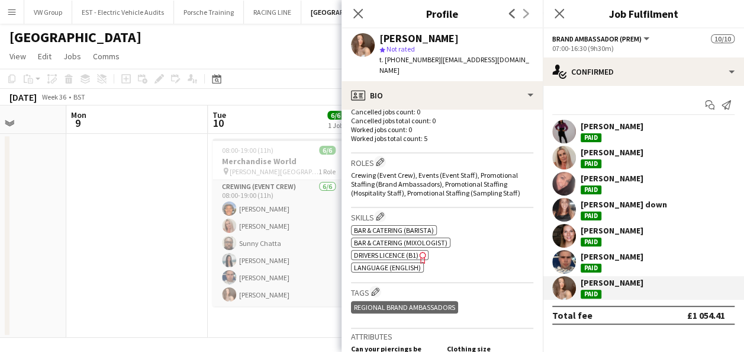
scroll to position [0, 0]
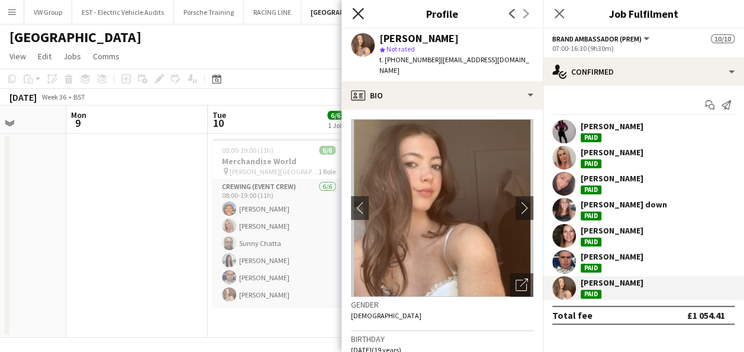
click at [360, 13] on icon "Close pop-in" at bounding box center [357, 13] width 11 height 11
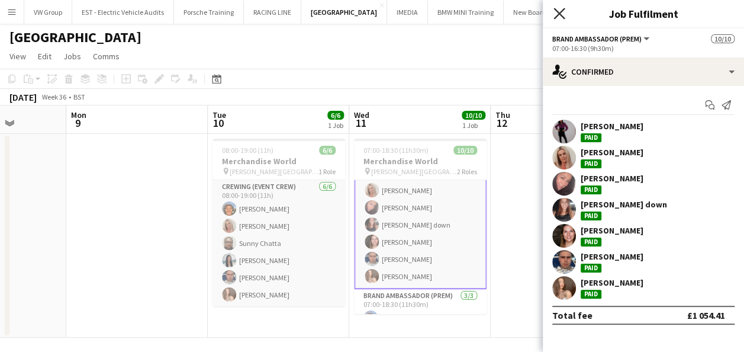
click at [558, 15] on icon at bounding box center [558, 13] width 11 height 11
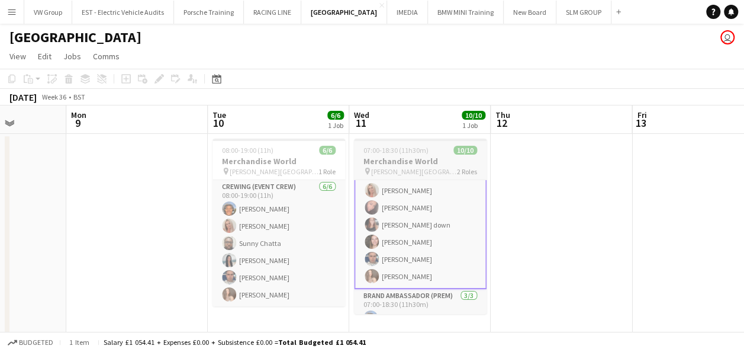
scroll to position [86, 0]
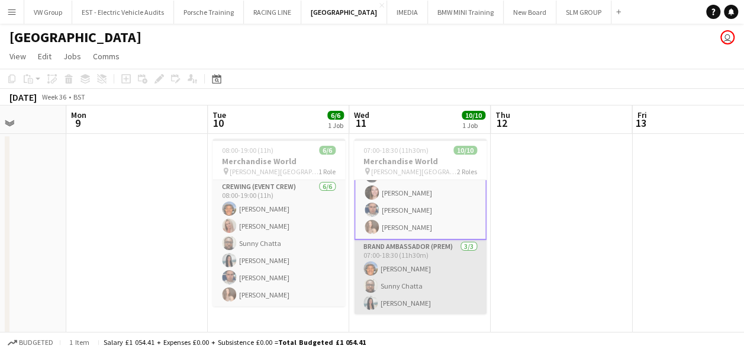
click at [420, 303] on app-card-role "Brand Ambassador (Prem) [DATE] 07:00-18:30 (11h30m) [PERSON_NAME] [PERSON_NAME]…" at bounding box center [420, 277] width 133 height 75
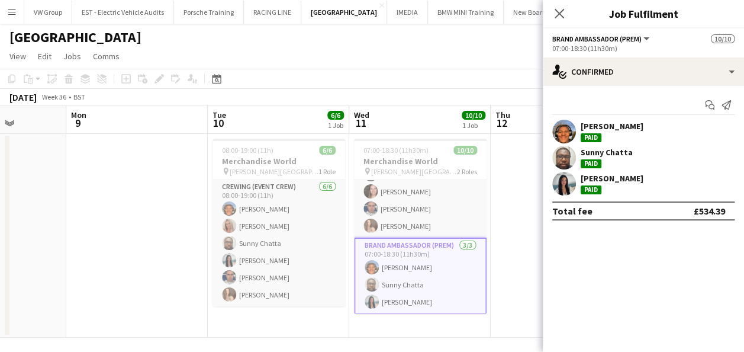
scroll to position [85, 0]
click at [619, 181] on div "[PERSON_NAME]" at bounding box center [612, 178] width 63 height 11
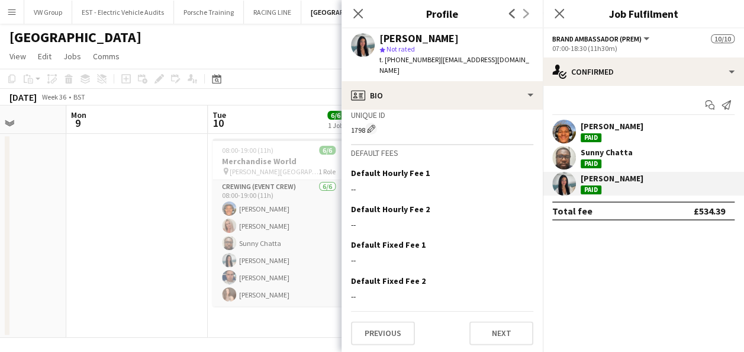
scroll to position [0, 0]
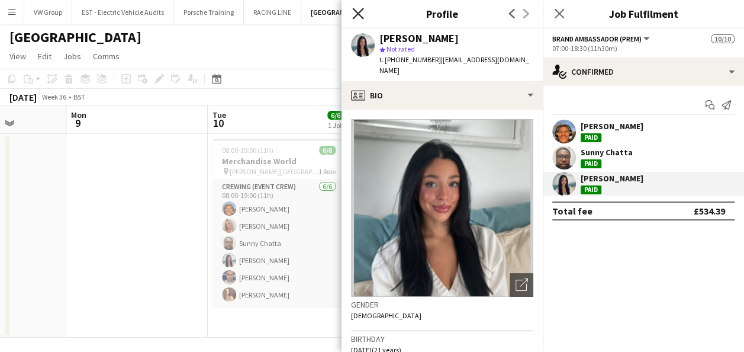
click at [354, 10] on icon at bounding box center [357, 13] width 11 height 11
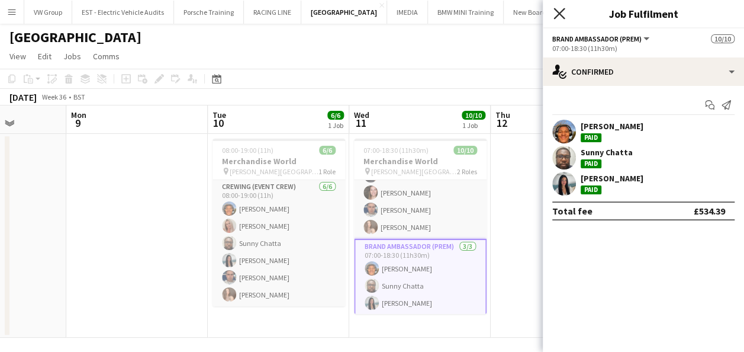
click at [561, 8] on icon "Close pop-in" at bounding box center [558, 13] width 11 height 11
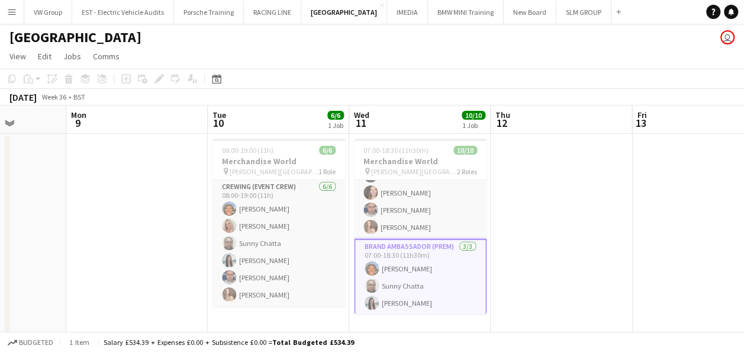
click at [8, 8] on app-icon "Menu" at bounding box center [11, 11] width 9 height 9
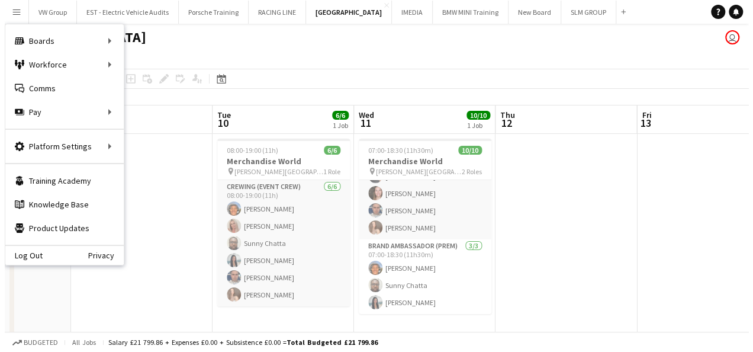
scroll to position [83, 0]
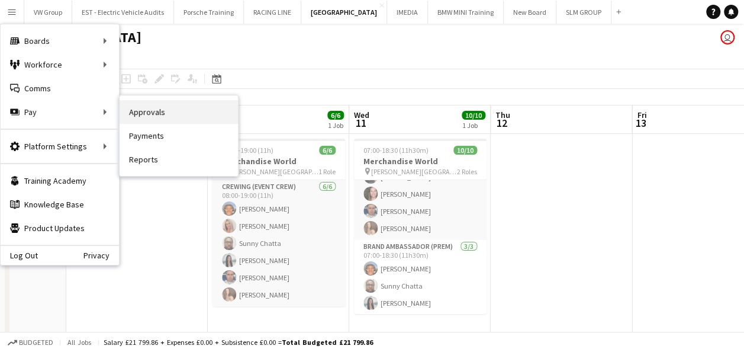
click at [155, 110] on link "Approvals" at bounding box center [179, 112] width 118 height 24
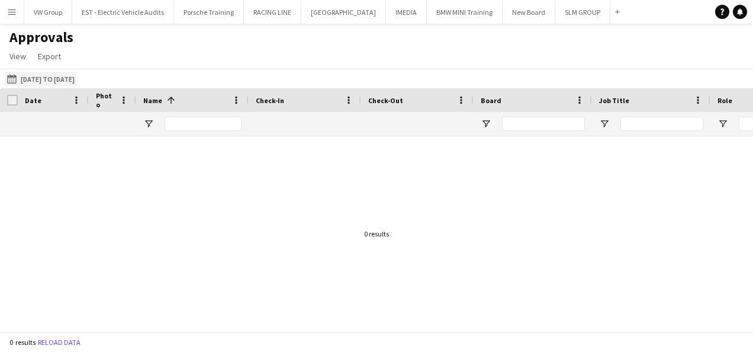
click at [59, 78] on button "[DATE] to [DATE] [DATE] to [DATE]" at bounding box center [41, 79] width 72 height 14
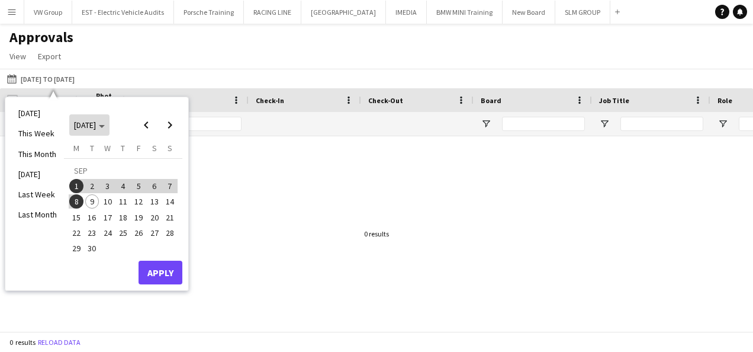
click at [105, 125] on icon "Choose month and year" at bounding box center [102, 126] width 6 height 3
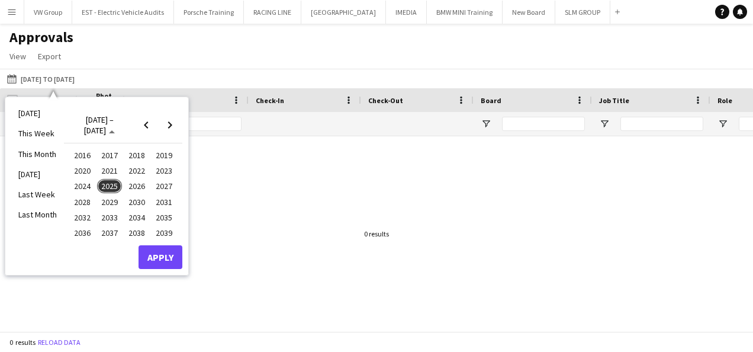
click at [84, 184] on span "2024" at bounding box center [82, 186] width 24 height 14
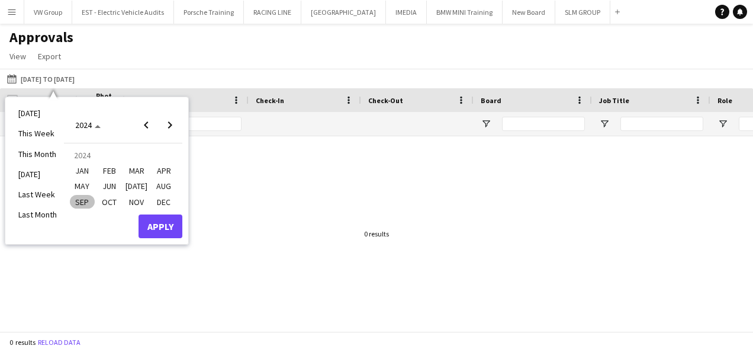
click at [79, 198] on span "SEP" at bounding box center [82, 202] width 24 height 14
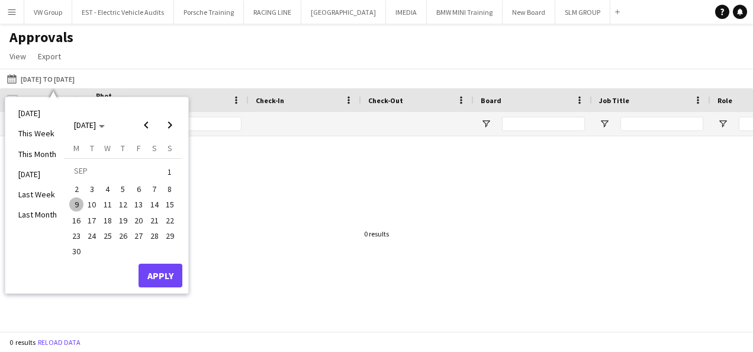
click at [170, 173] on span "1" at bounding box center [170, 171] width 14 height 17
click at [168, 207] on span "15" at bounding box center [170, 204] width 14 height 14
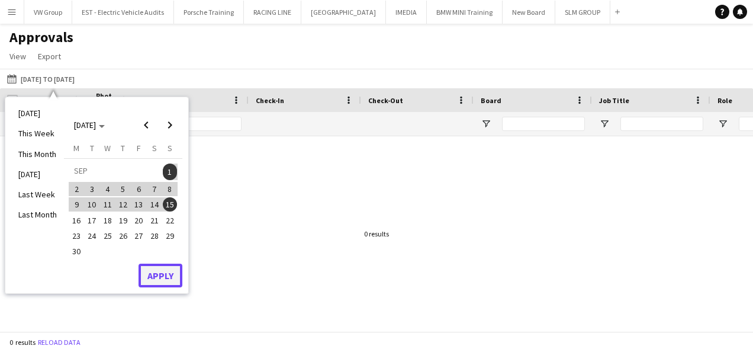
click at [162, 271] on button "Apply" at bounding box center [161, 275] width 44 height 24
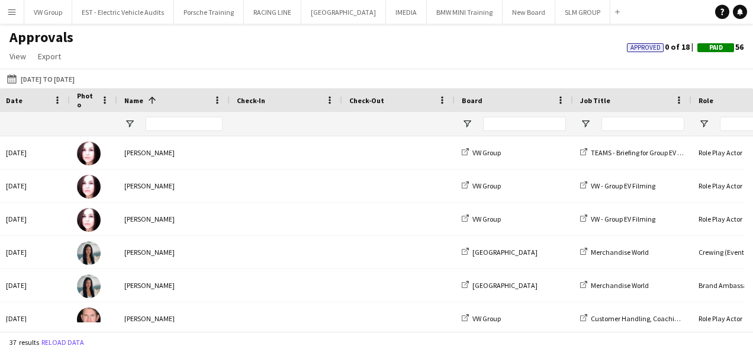
scroll to position [0, 143]
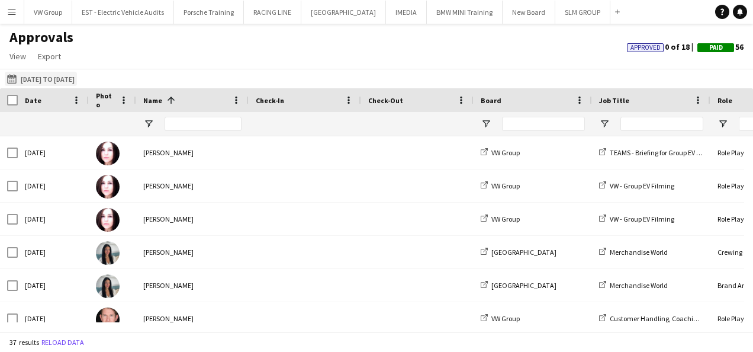
click at [77, 79] on button "[DATE] to [DATE] [DATE] to [DATE]" at bounding box center [41, 79] width 72 height 14
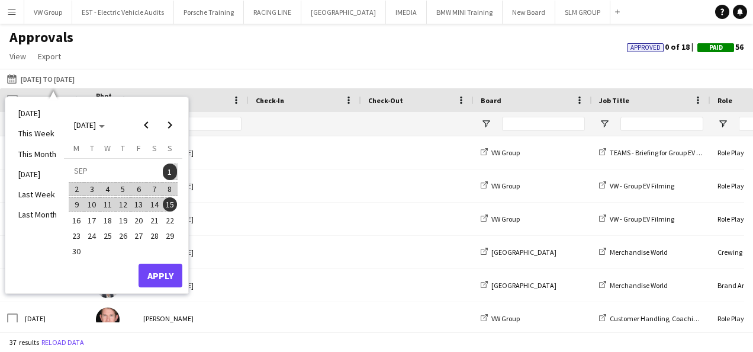
click at [93, 202] on span "10" at bounding box center [92, 204] width 14 height 14
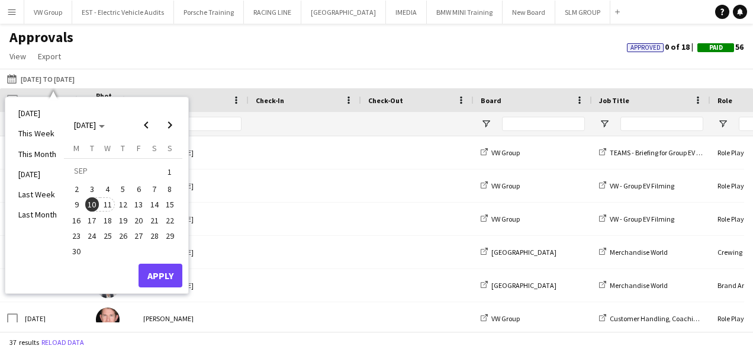
click at [106, 202] on span "11" at bounding box center [108, 204] width 14 height 14
click at [163, 274] on button "Apply" at bounding box center [161, 275] width 44 height 24
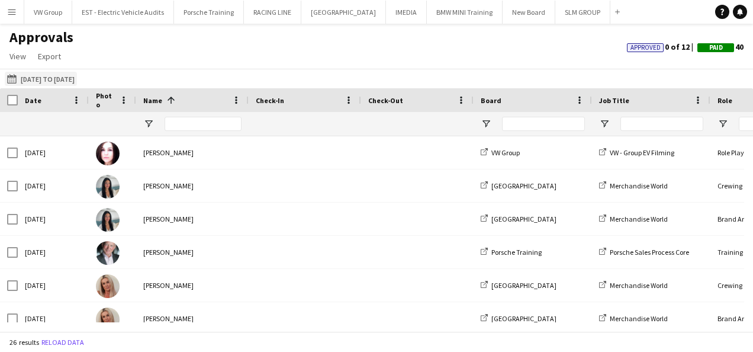
click at [67, 80] on button "[DATE] to [DATE] [DATE] to [DATE]" at bounding box center [41, 79] width 72 height 14
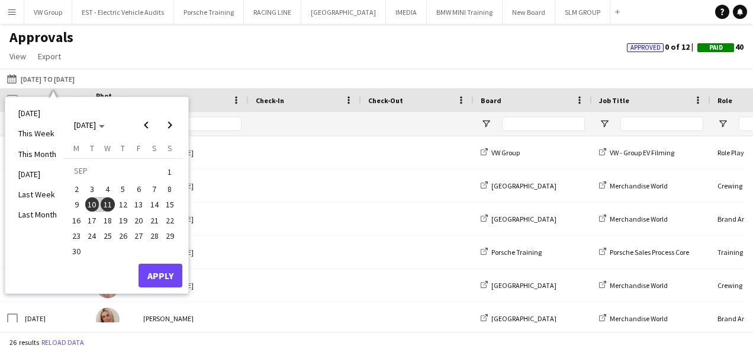
click at [107, 200] on span "11" at bounding box center [108, 204] width 14 height 14
click at [156, 268] on button "Apply" at bounding box center [161, 275] width 44 height 24
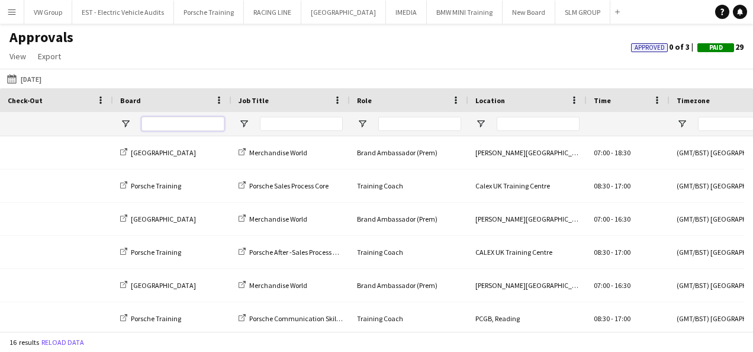
click at [158, 125] on input "Board Filter Input" at bounding box center [182, 124] width 83 height 14
type input "**********"
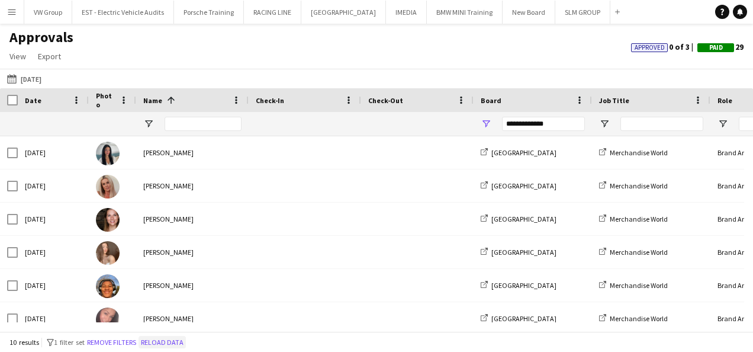
click at [161, 337] on button "Reload data" at bounding box center [162, 342] width 47 height 13
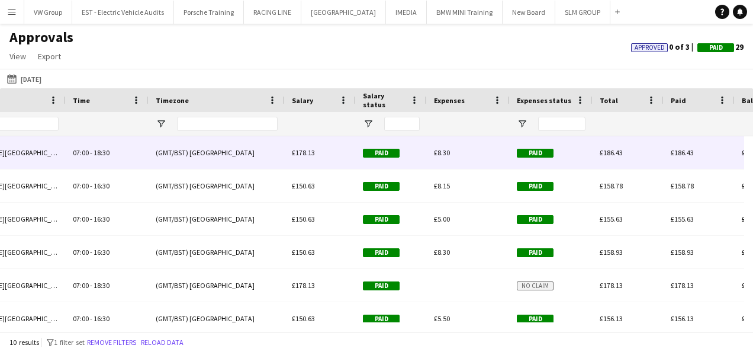
click at [447, 151] on span "£8.30" at bounding box center [442, 152] width 16 height 9
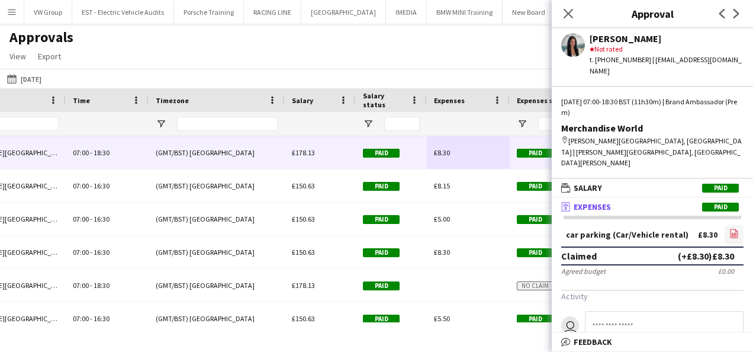
click at [732, 233] on icon at bounding box center [734, 235] width 5 height 4
click at [568, 14] on icon at bounding box center [567, 13] width 11 height 11
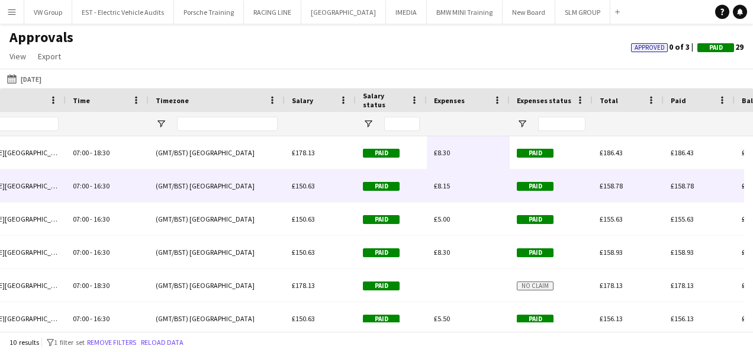
click at [540, 185] on span "Paid" at bounding box center [535, 186] width 37 height 9
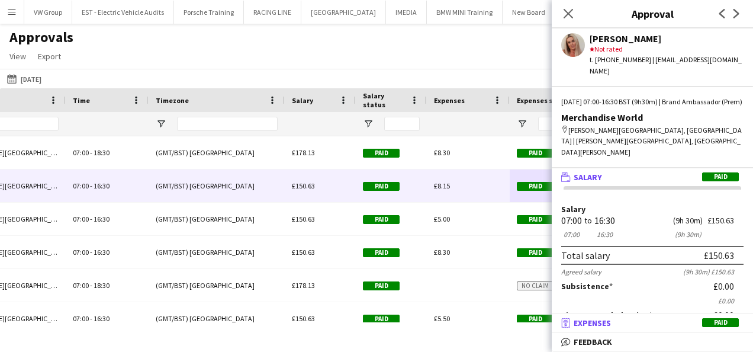
click at [722, 323] on span "Paid" at bounding box center [720, 322] width 37 height 9
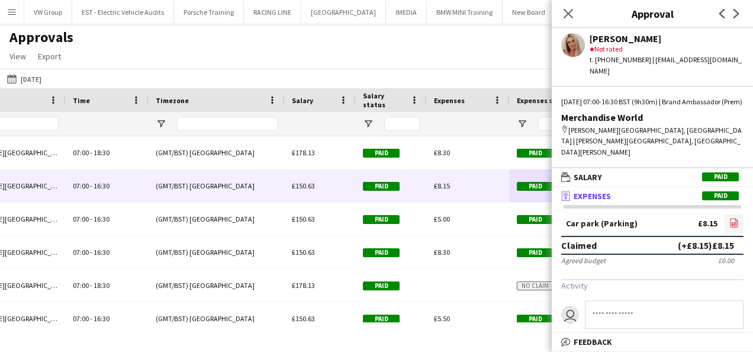
click at [729, 218] on icon "file-image" at bounding box center [733, 222] width 9 height 9
click at [567, 14] on icon "Close pop-in" at bounding box center [567, 13] width 11 height 11
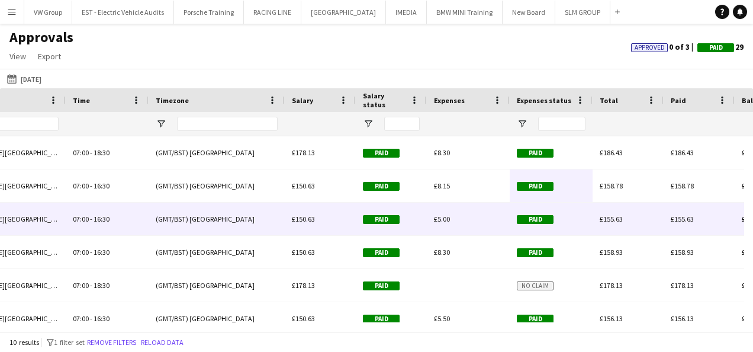
click at [530, 219] on span "Paid" at bounding box center [535, 219] width 37 height 9
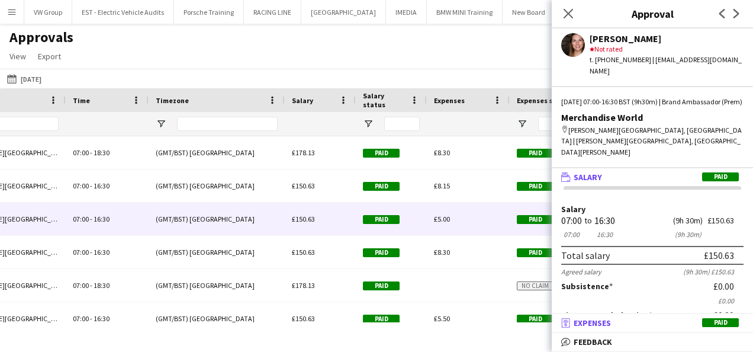
click at [724, 326] on span "Paid" at bounding box center [720, 322] width 37 height 9
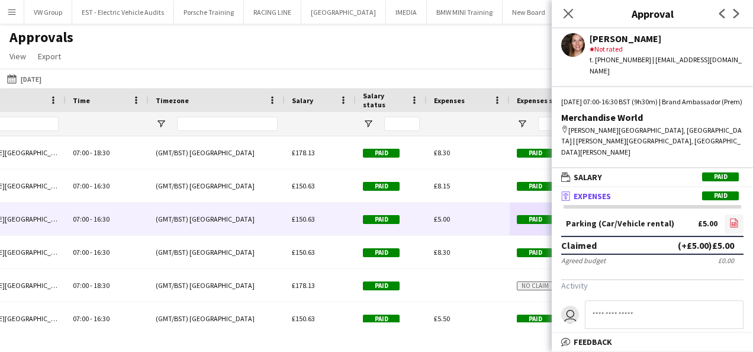
click at [729, 218] on icon "file-image" at bounding box center [733, 222] width 9 height 9
click at [568, 7] on app-icon "Close pop-in" at bounding box center [568, 13] width 17 height 17
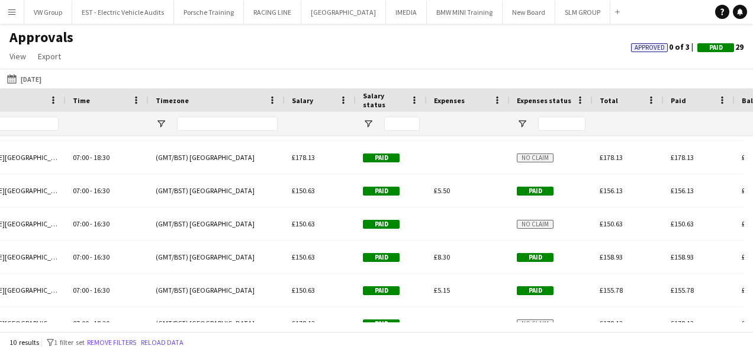
scroll to position [138, 0]
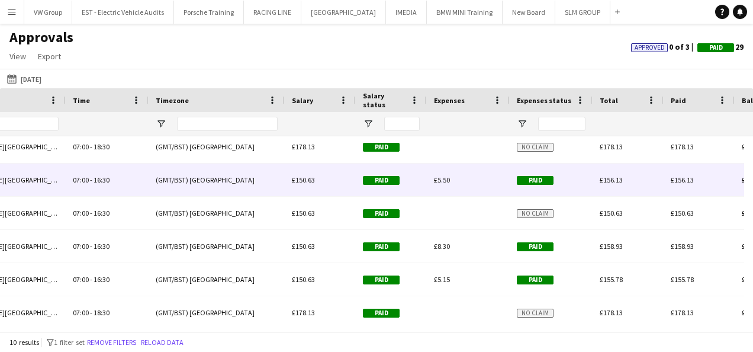
click at [540, 178] on span "Paid" at bounding box center [535, 180] width 37 height 9
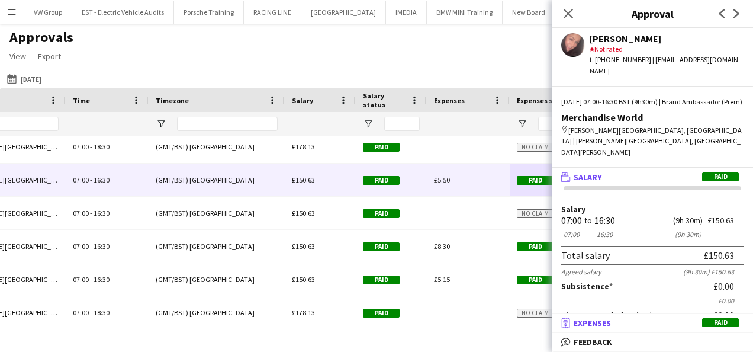
click at [713, 320] on span "Paid" at bounding box center [720, 322] width 37 height 9
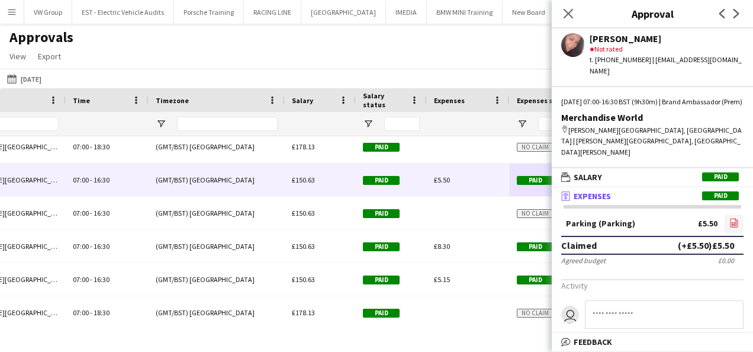
click at [730, 218] on icon at bounding box center [734, 222] width 8 height 9
click at [567, 13] on icon at bounding box center [567, 13] width 11 height 11
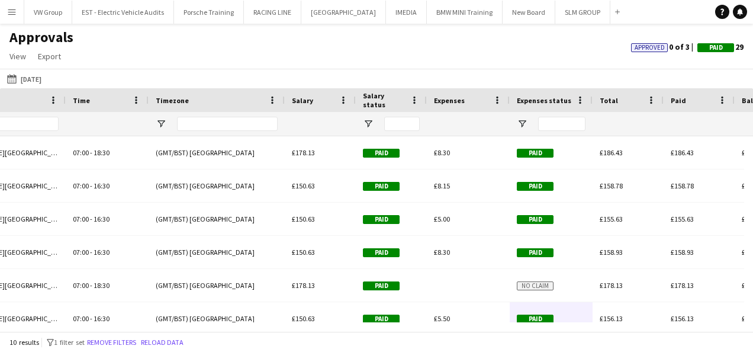
scroll to position [146, 0]
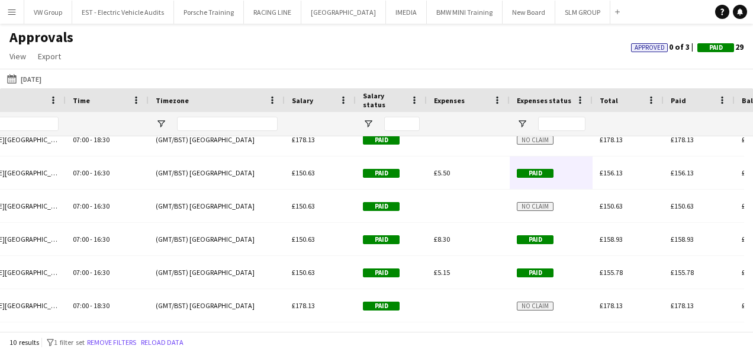
click at [12, 9] on app-icon "Menu" at bounding box center [11, 11] width 9 height 9
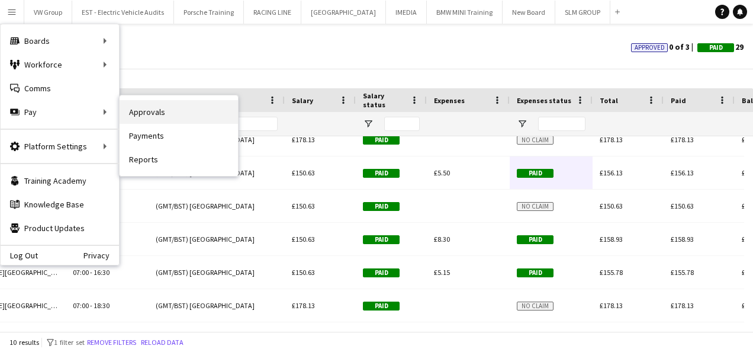
click at [139, 110] on link "Approvals" at bounding box center [179, 112] width 118 height 24
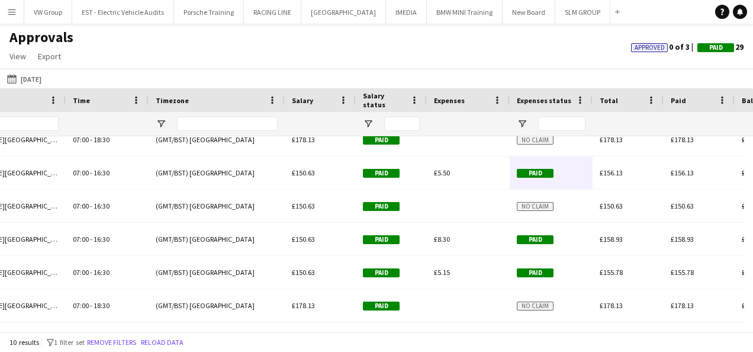
click at [12, 8] on app-icon "Menu" at bounding box center [11, 11] width 9 height 9
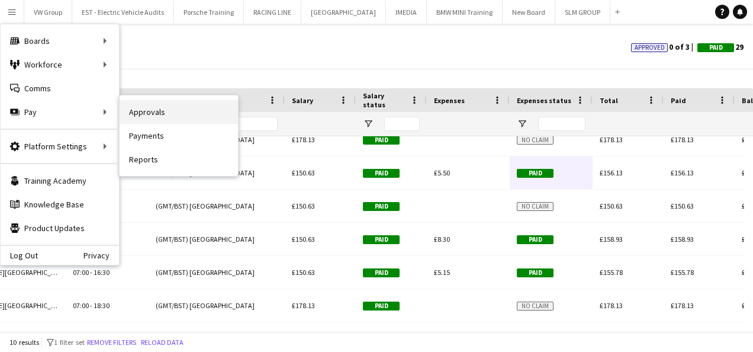
click at [146, 105] on link "Approvals" at bounding box center [179, 112] width 118 height 24
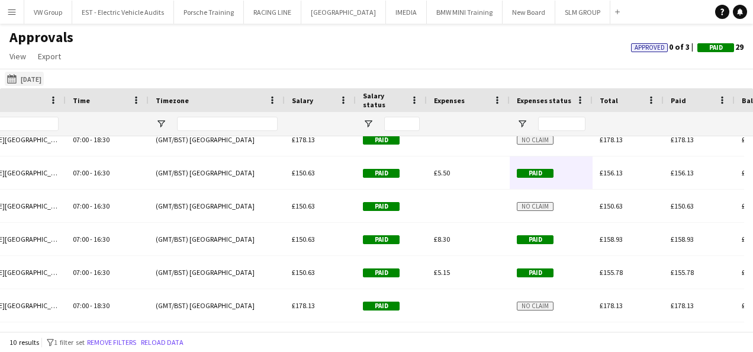
click at [44, 78] on button "[DATE] to [DATE] [DATE]" at bounding box center [24, 79] width 39 height 14
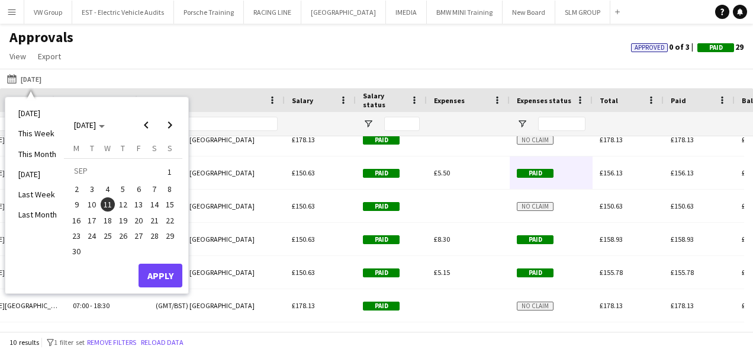
click at [172, 169] on span "1" at bounding box center [170, 171] width 14 height 17
click at [105, 127] on span "[DATE]" at bounding box center [89, 125] width 31 height 11
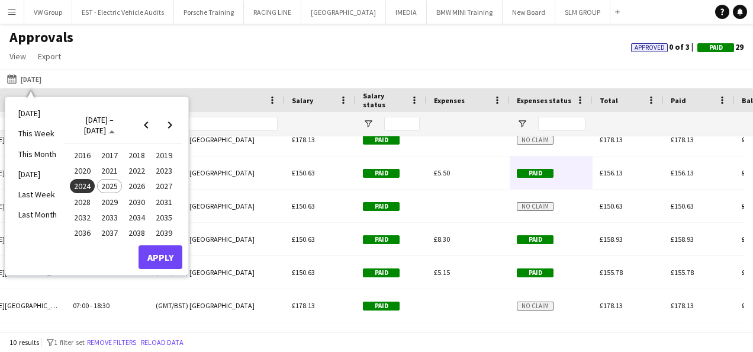
click at [109, 182] on span "2025" at bounding box center [109, 186] width 24 height 14
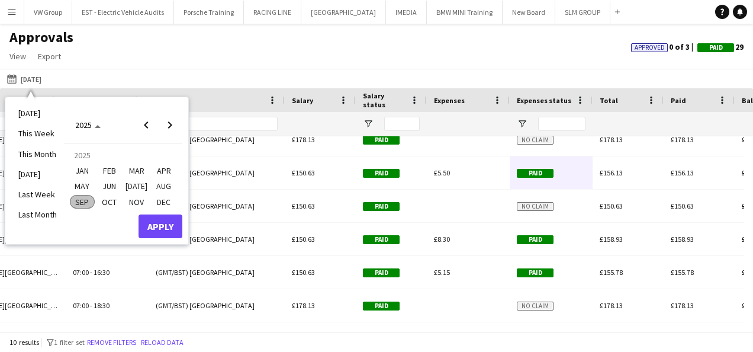
click at [77, 202] on span "SEP" at bounding box center [82, 202] width 24 height 14
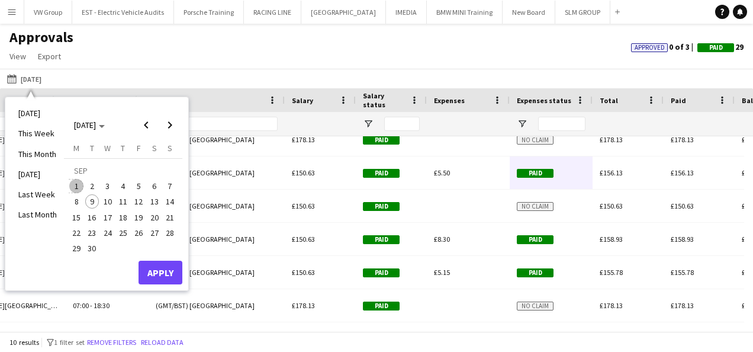
click at [78, 184] on span "1" at bounding box center [76, 186] width 14 height 14
click at [94, 201] on span "9" at bounding box center [92, 201] width 14 height 14
click at [154, 275] on button "Apply" at bounding box center [161, 272] width 44 height 24
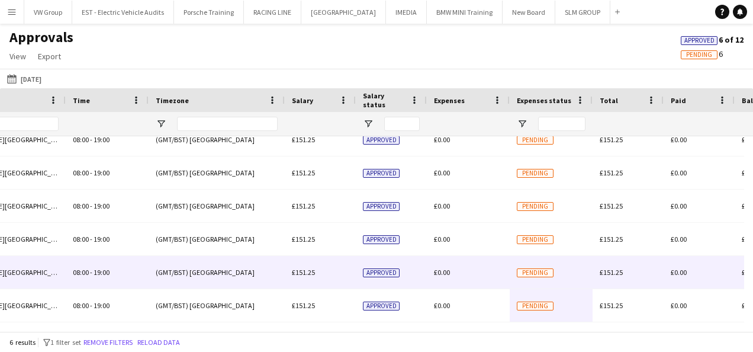
scroll to position [13, 0]
